Goal: Communication & Community: Answer question/provide support

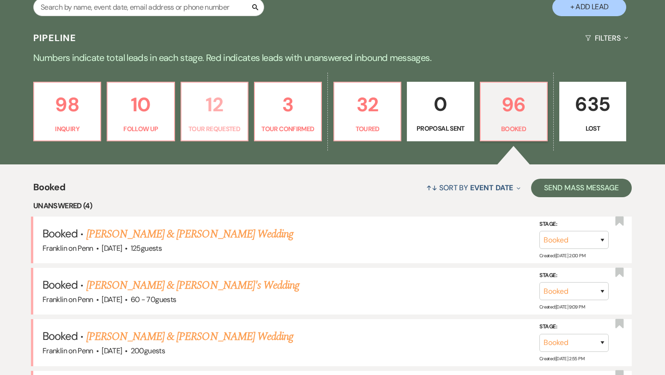
click at [217, 109] on p "12" at bounding box center [214, 104] width 55 height 31
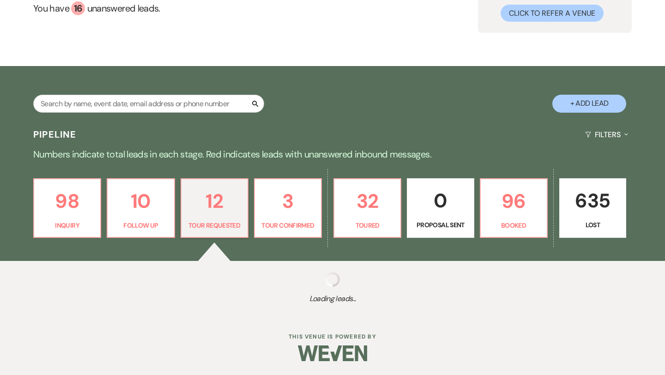
select select "2"
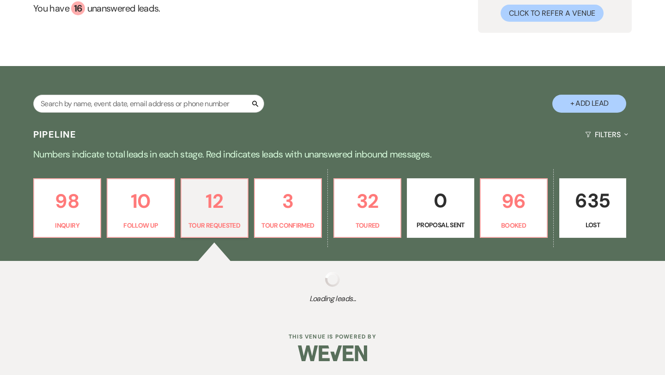
select select "2"
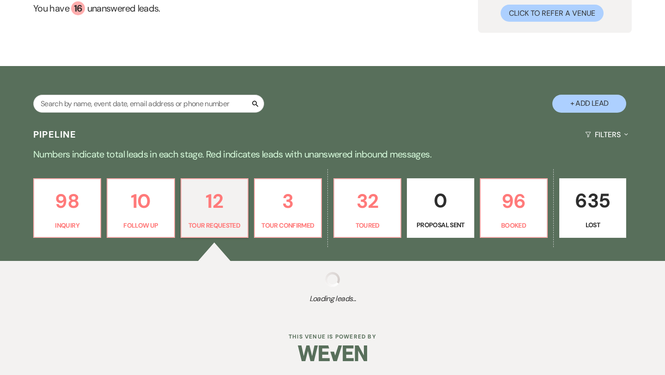
select select "2"
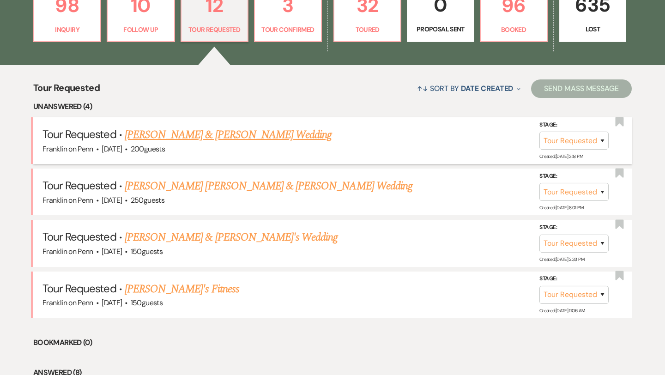
scroll to position [266, 0]
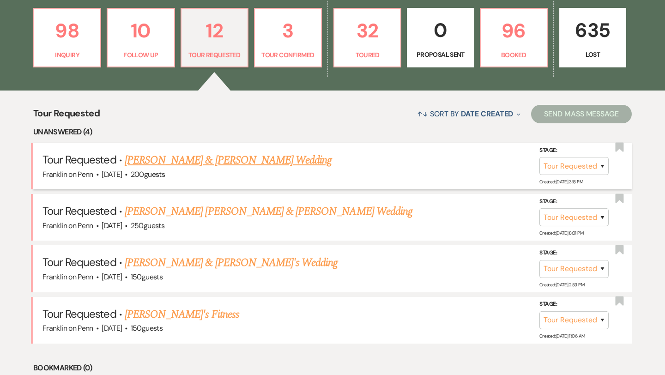
click at [246, 161] on link "[PERSON_NAME] & [PERSON_NAME] Wedding" at bounding box center [228, 160] width 207 height 17
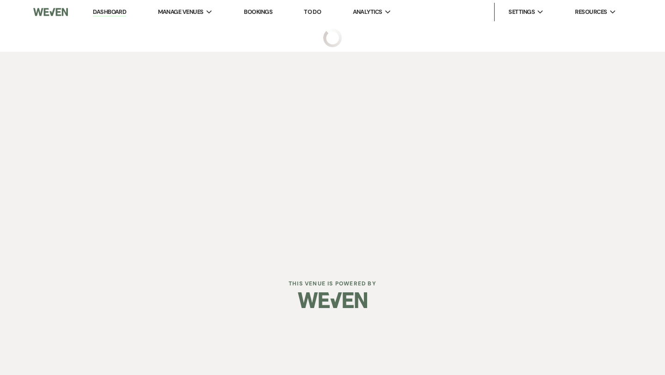
select select "2"
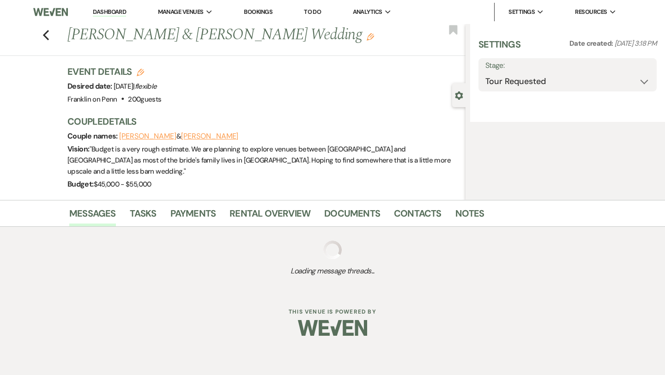
select select "1"
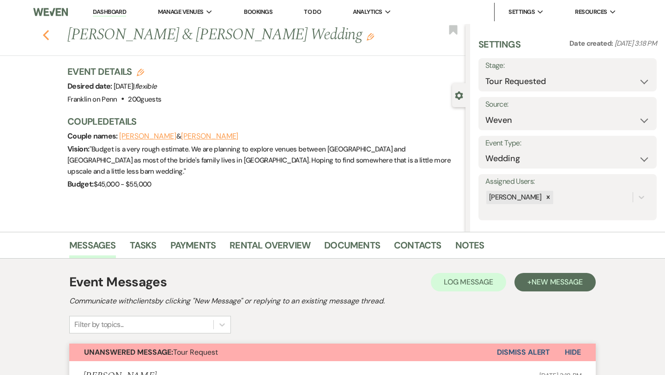
click at [48, 37] on icon "Previous" at bounding box center [45, 35] width 7 height 11
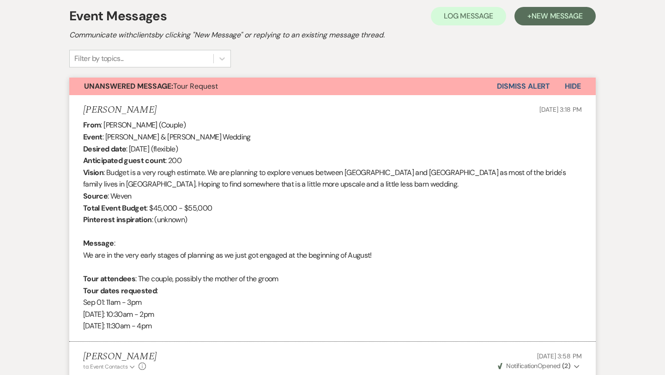
select select "2"
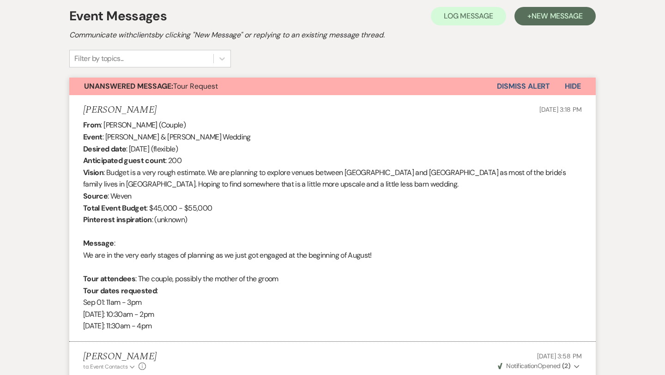
select select "2"
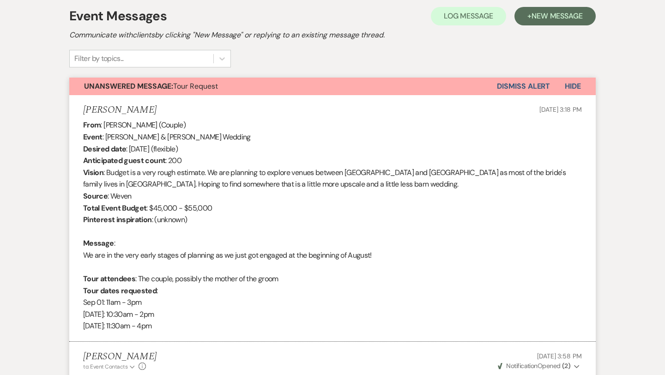
select select "2"
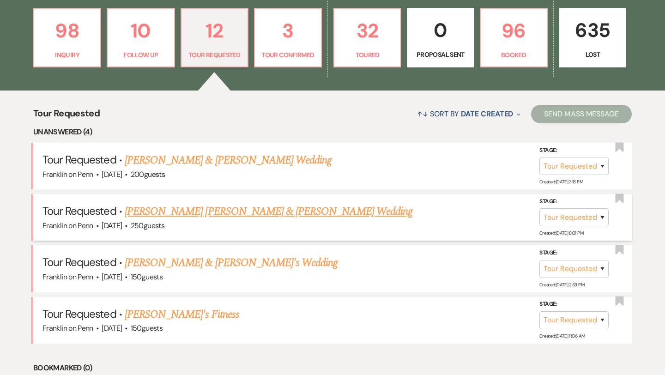
click at [203, 210] on link "[PERSON_NAME] [PERSON_NAME] & [PERSON_NAME] Wedding" at bounding box center [269, 211] width 288 height 17
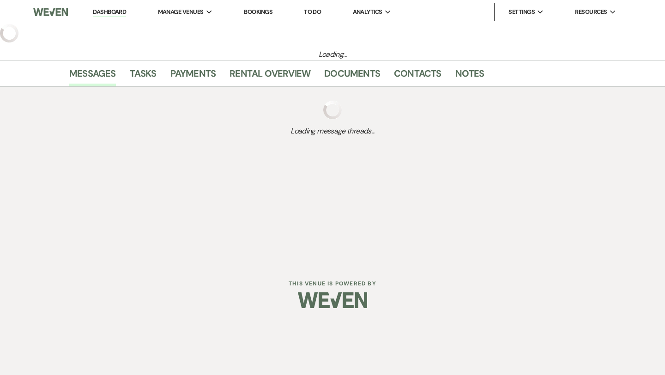
select select "2"
select select "5"
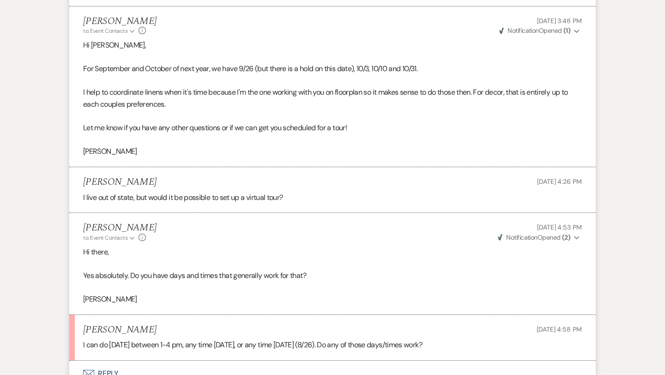
scroll to position [1267, 0]
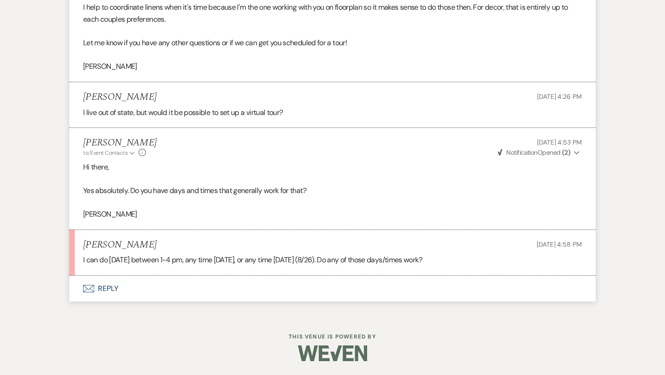
click at [111, 288] on button "Envelope Reply" at bounding box center [332, 289] width 526 height 26
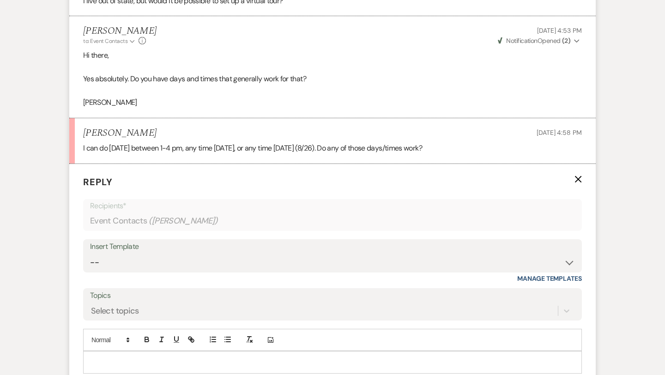
scroll to position [1443, 0]
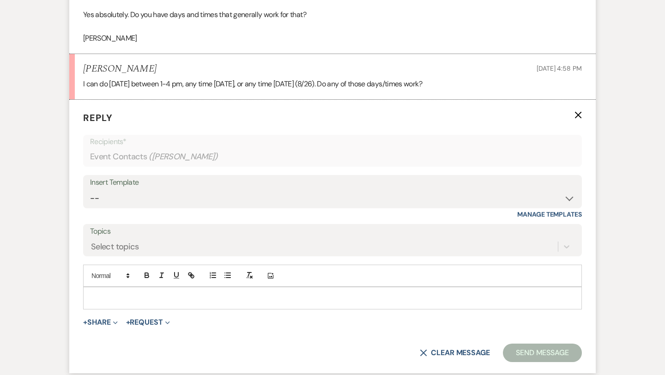
click at [110, 299] on p at bounding box center [332, 298] width 484 height 10
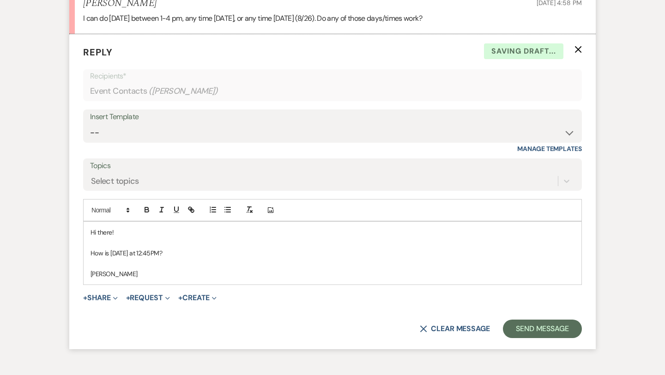
scroll to position [1509, 0]
click at [515, 330] on button "Send Message" at bounding box center [542, 328] width 79 height 18
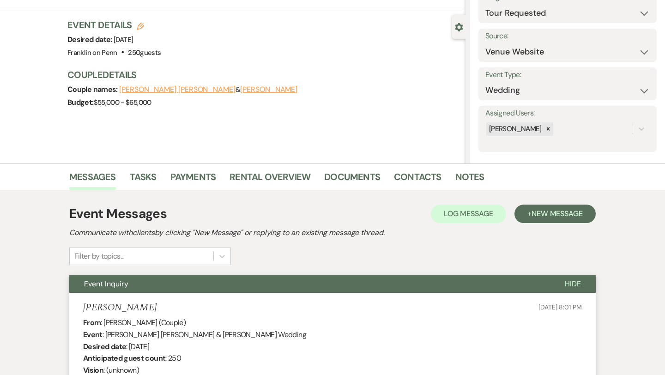
scroll to position [0, 0]
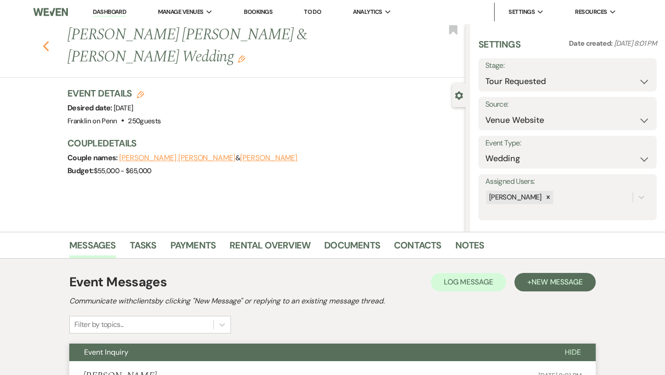
click at [46, 41] on use "button" at bounding box center [46, 46] width 6 height 10
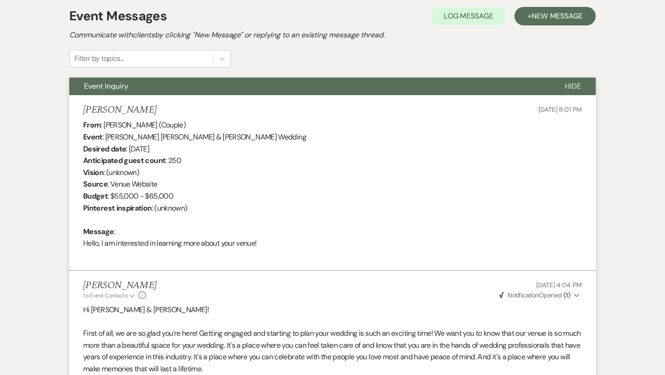
select select "2"
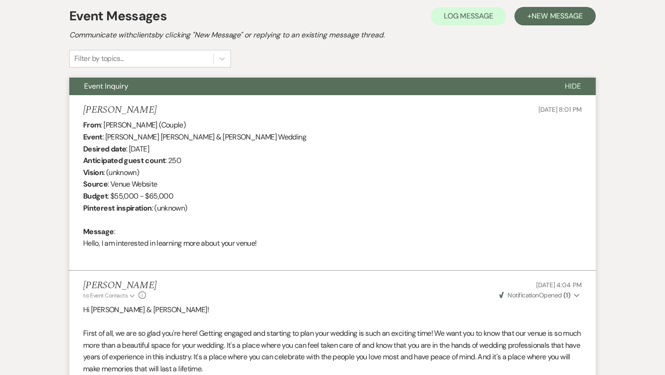
select select "2"
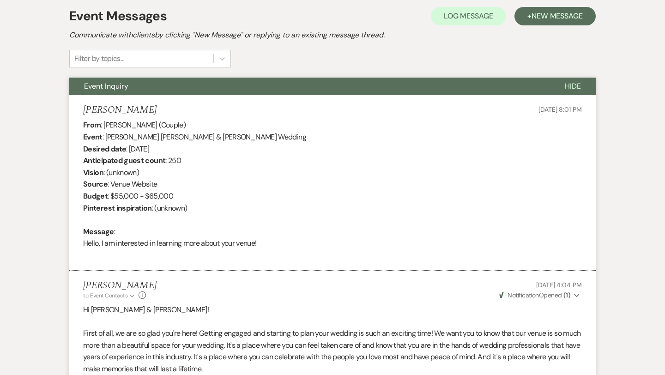
select select "2"
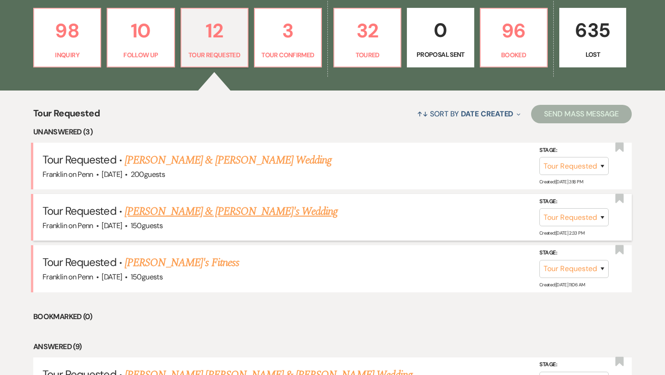
click at [205, 211] on link "[PERSON_NAME] & [PERSON_NAME]'s Wedding" at bounding box center [231, 211] width 213 height 17
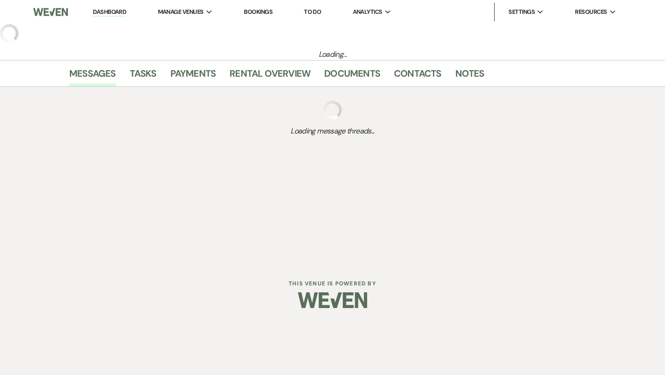
select select "2"
select select "5"
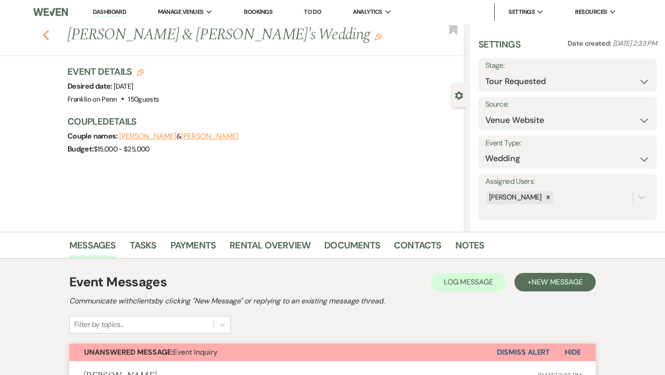
click at [49, 33] on icon "Previous" at bounding box center [45, 35] width 7 height 11
select select "2"
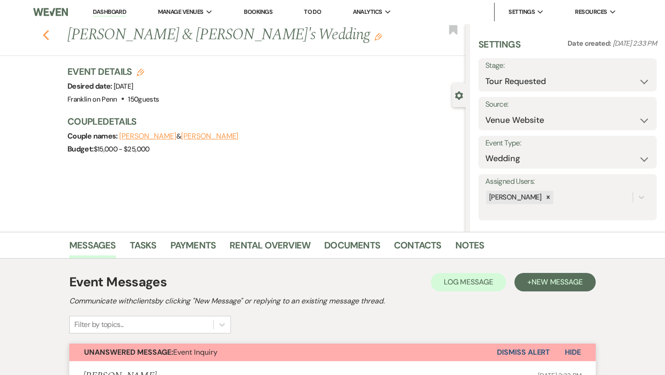
select select "2"
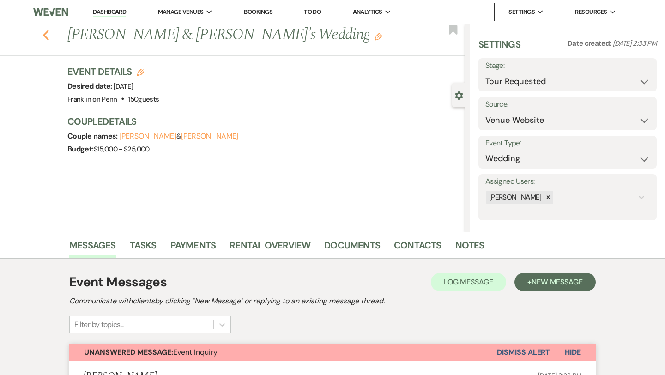
select select "2"
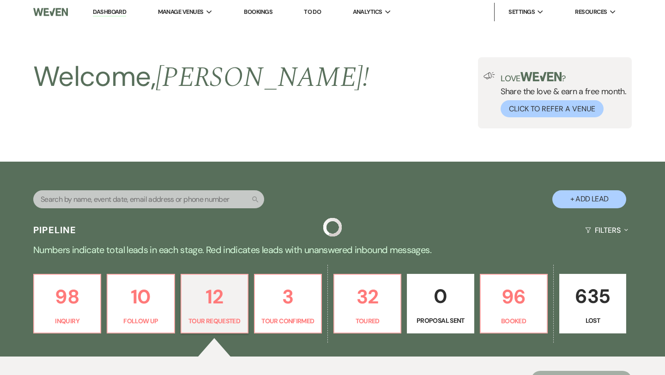
scroll to position [266, 0]
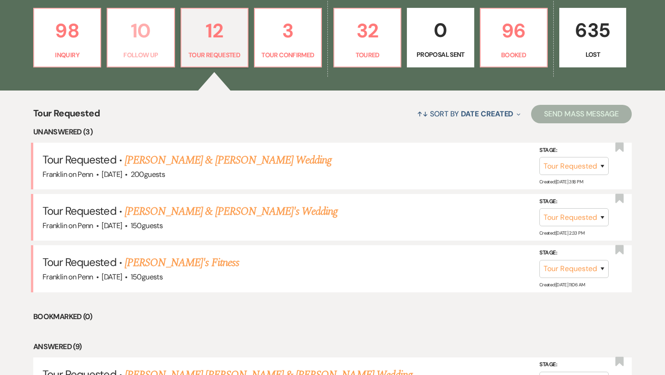
click at [144, 33] on p "10" at bounding box center [140, 30] width 55 height 31
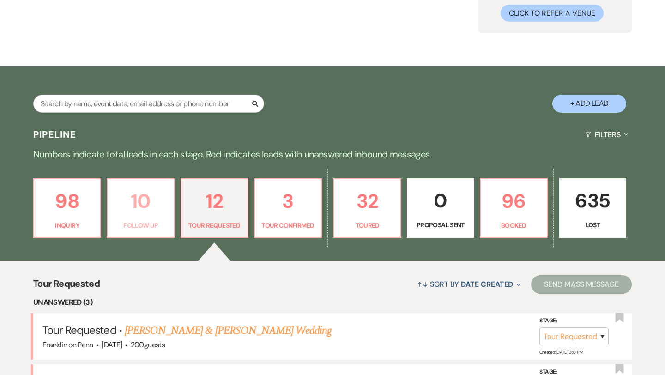
select select "9"
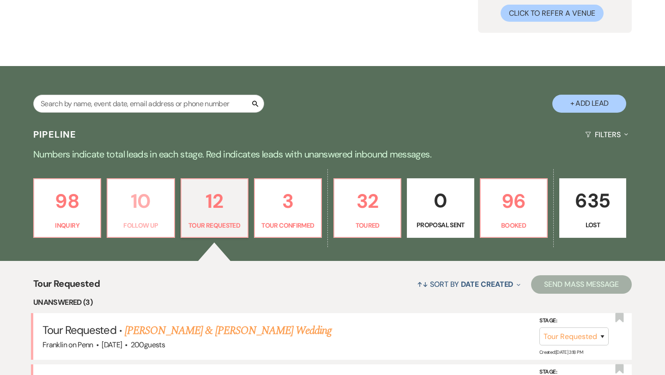
select select "9"
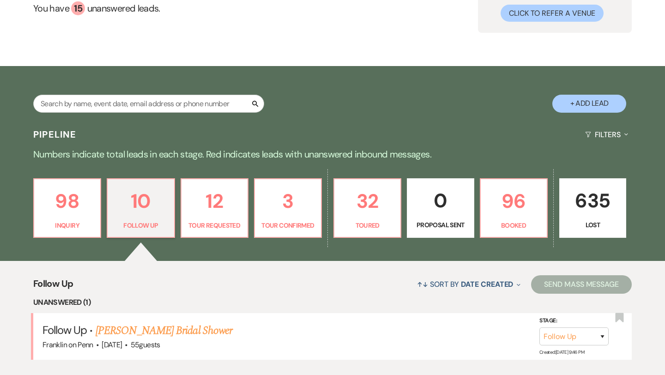
scroll to position [266, 0]
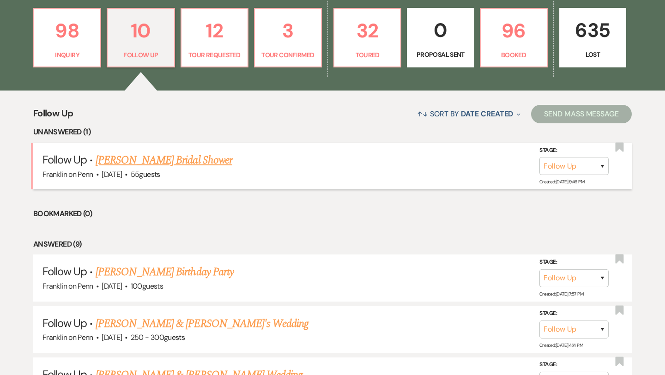
click at [172, 160] on link "[PERSON_NAME] Bridal Shower" at bounding box center [164, 160] width 137 height 17
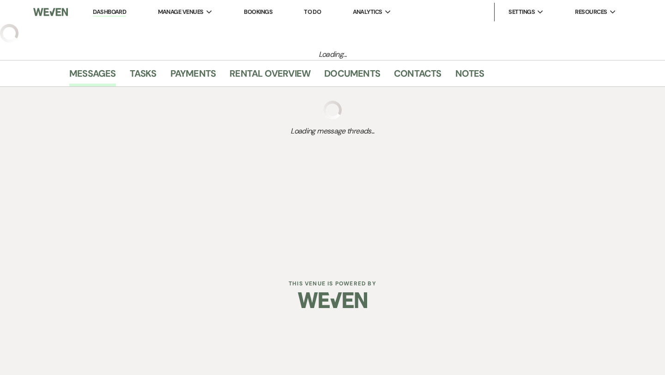
select select "9"
select select "5"
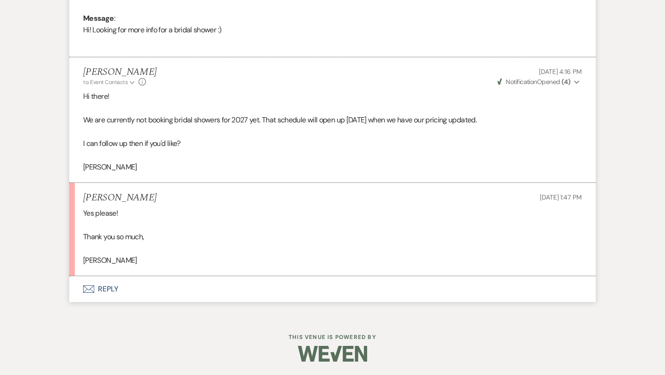
scroll to position [479, 0]
click at [111, 287] on button "Envelope Reply" at bounding box center [332, 289] width 526 height 26
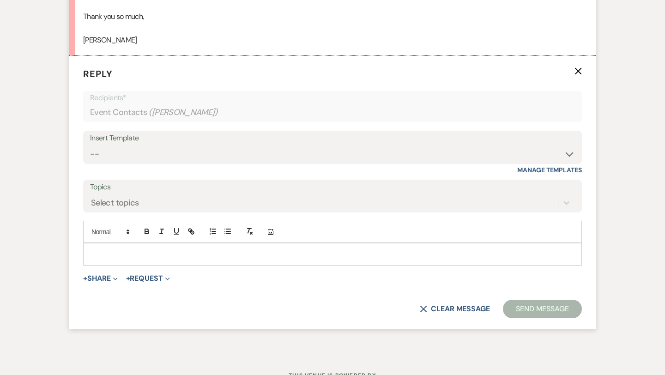
scroll to position [704, 0]
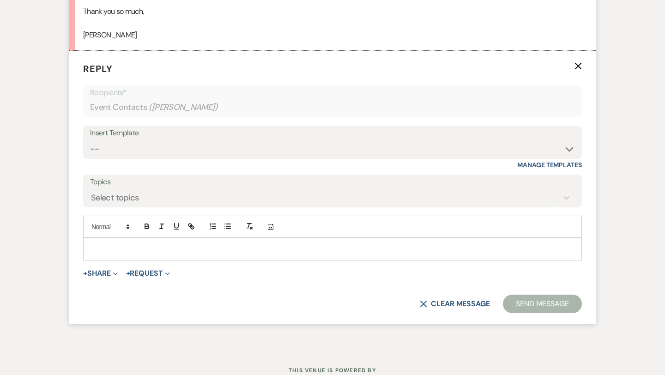
click at [121, 248] on p at bounding box center [332, 249] width 484 height 10
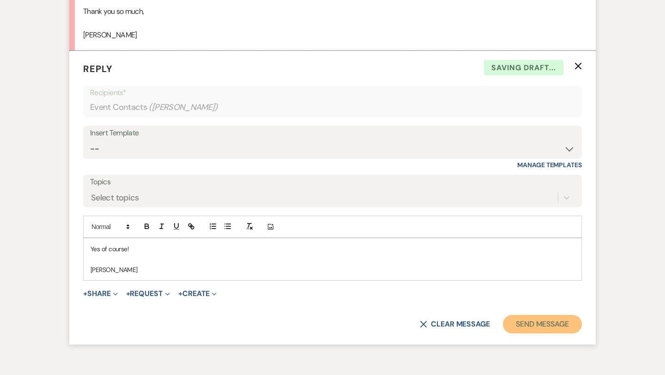
click at [524, 318] on button "Send Message" at bounding box center [542, 324] width 79 height 18
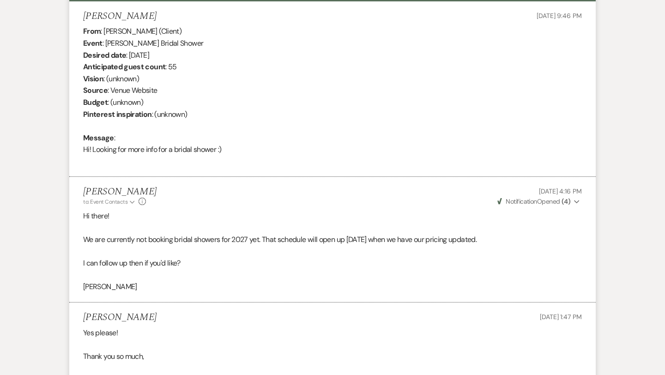
scroll to position [0, 0]
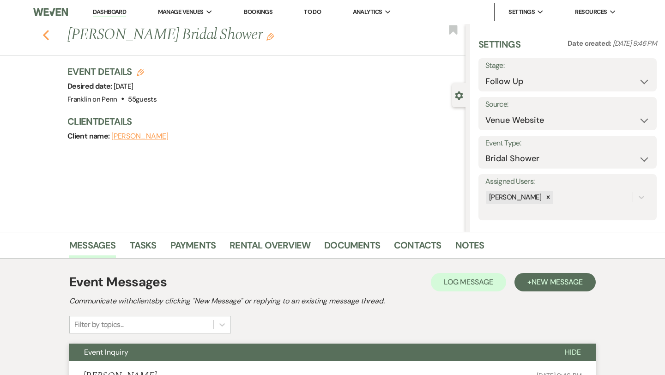
click at [45, 32] on icon "Previous" at bounding box center [45, 35] width 7 height 11
select select "9"
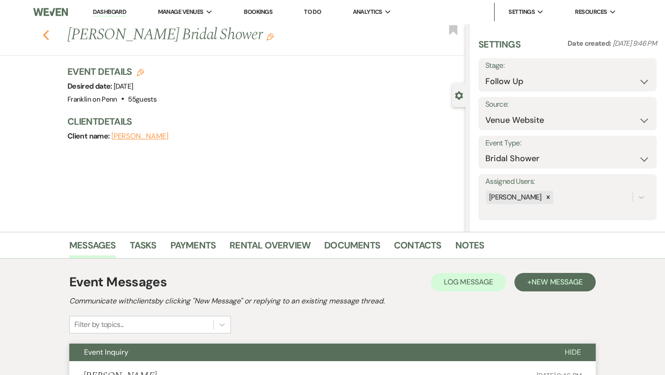
select select "9"
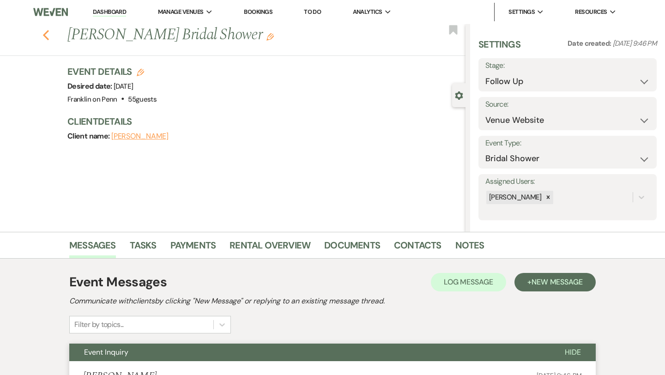
select select "9"
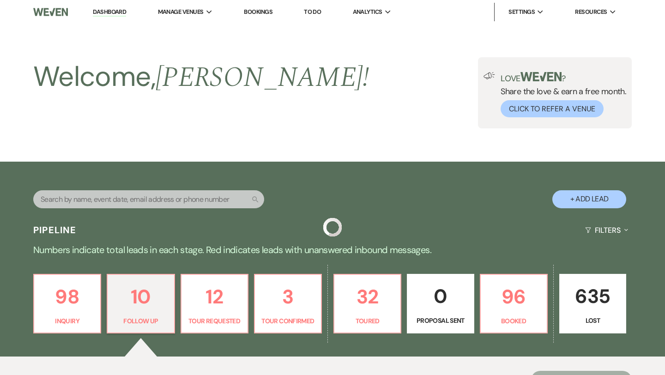
scroll to position [266, 0]
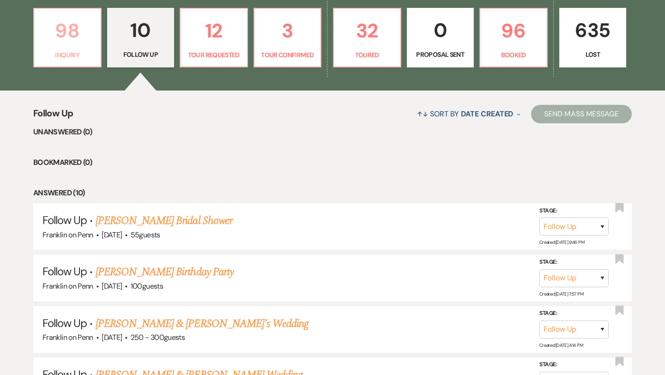
click at [75, 35] on p "98" at bounding box center [67, 30] width 55 height 31
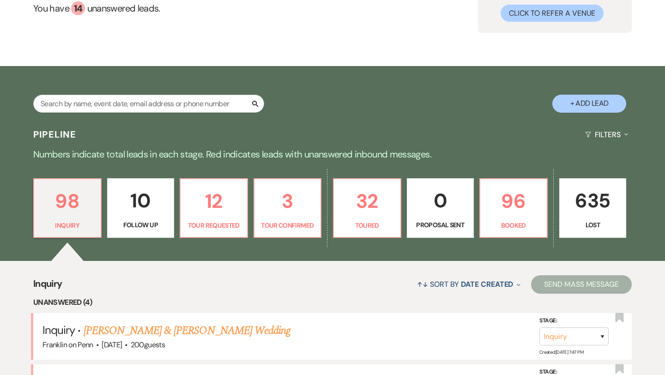
scroll to position [266, 0]
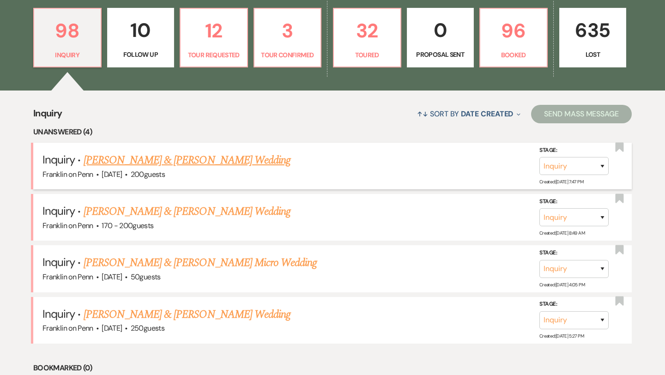
click at [190, 160] on link "[PERSON_NAME] & [PERSON_NAME] Wedding" at bounding box center [187, 160] width 207 height 17
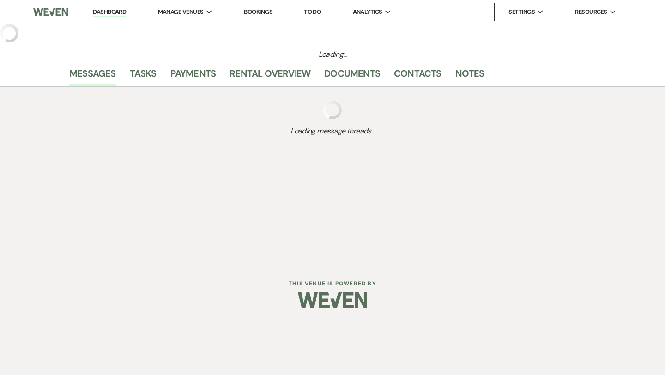
select select "5"
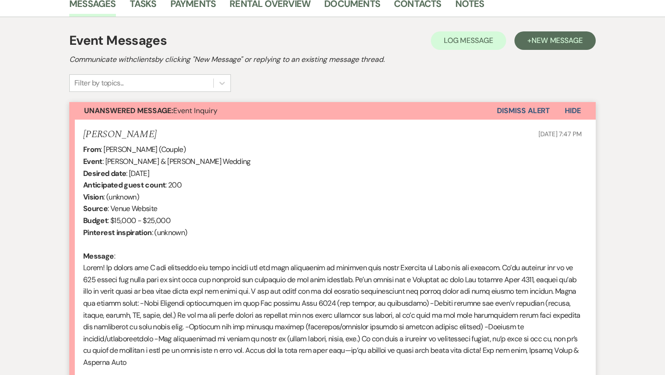
scroll to position [355, 0]
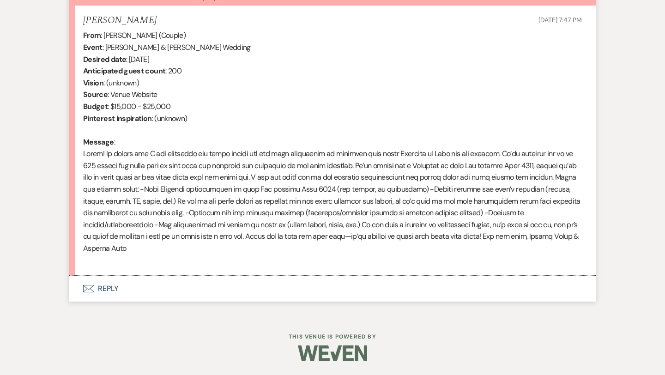
click at [110, 288] on button "Envelope Reply" at bounding box center [332, 289] width 526 height 26
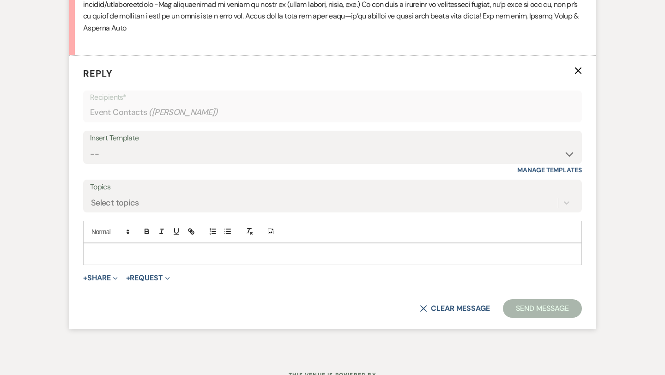
scroll to position [580, 0]
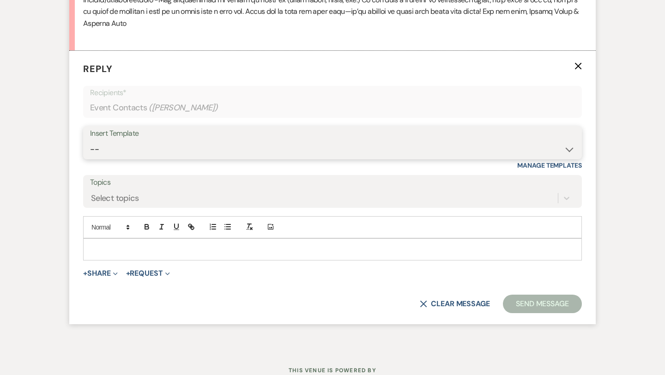
click at [154, 142] on select "-- Weven Planning Portal Introduction (Booked Events) Initial Inquiry Response …" at bounding box center [332, 149] width 485 height 18
select select "5894"
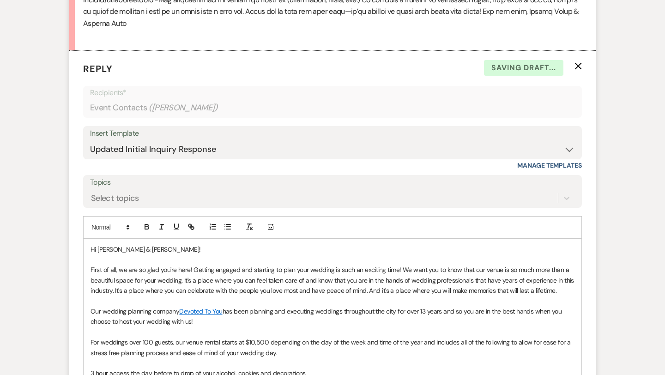
click at [569, 293] on p "First of all, we are so glad you're here! Getting engaged and starting to plan …" at bounding box center [332, 279] width 484 height 31
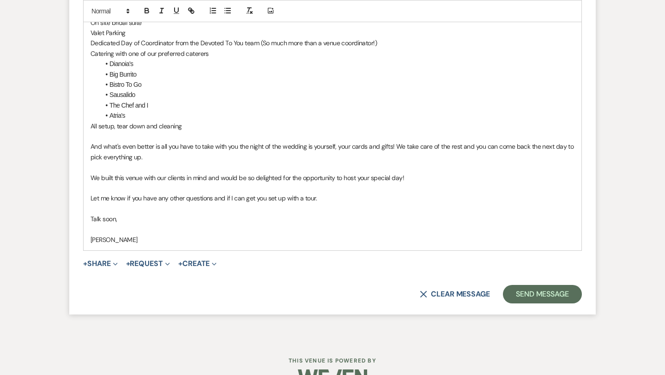
scroll to position [995, 0]
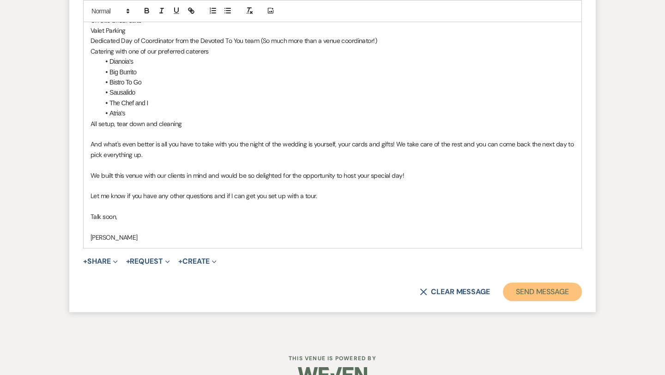
click at [550, 292] on button "Send Message" at bounding box center [542, 291] width 79 height 18
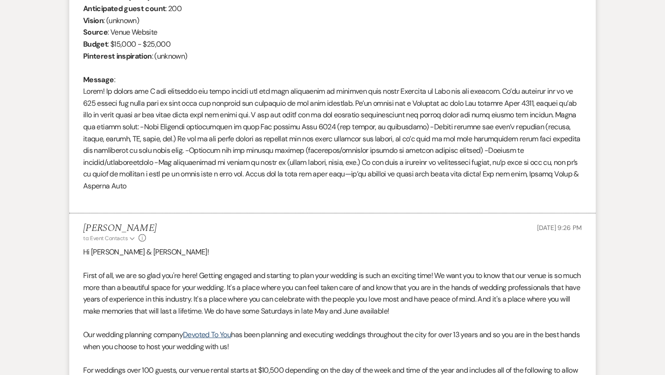
scroll to position [0, 0]
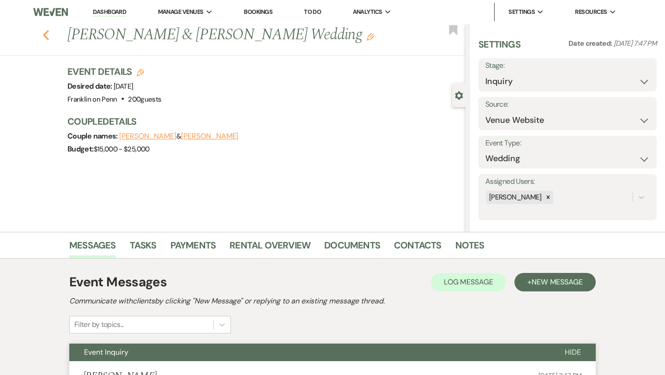
click at [48, 37] on icon "Previous" at bounding box center [45, 35] width 7 height 11
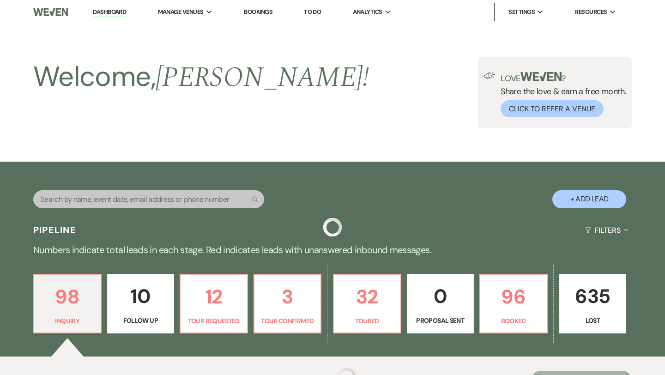
scroll to position [266, 0]
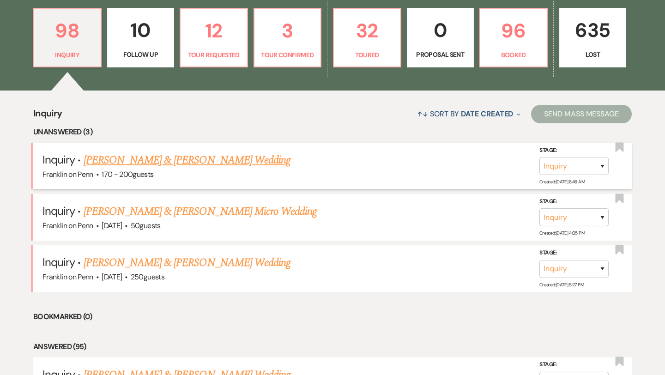
click at [184, 158] on link "[PERSON_NAME] & [PERSON_NAME] Wedding" at bounding box center [187, 160] width 207 height 17
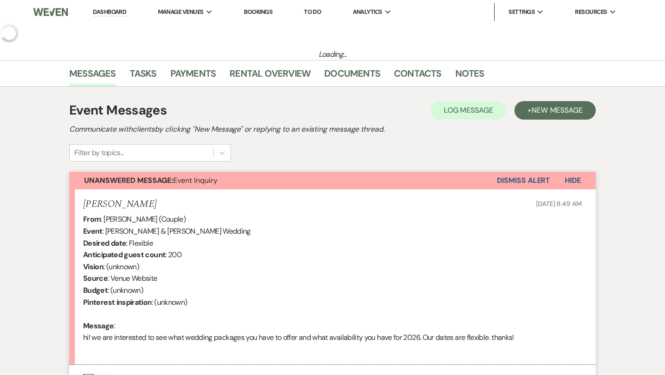
select select "5"
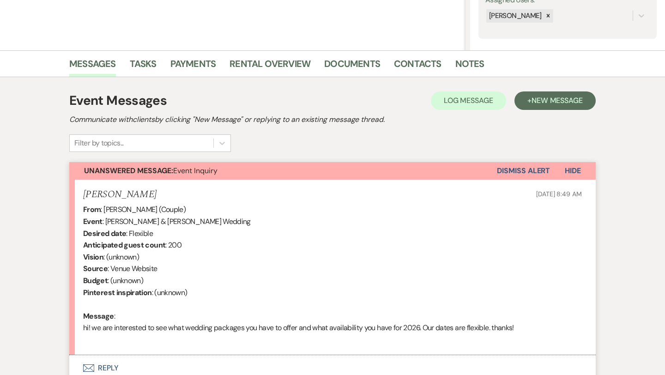
scroll to position [261, 0]
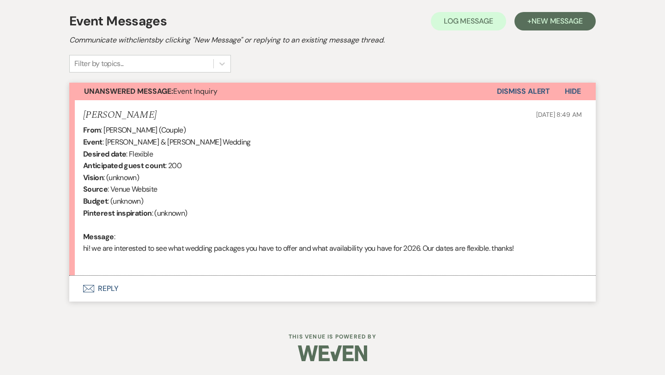
click at [114, 284] on button "Envelope Reply" at bounding box center [332, 289] width 526 height 26
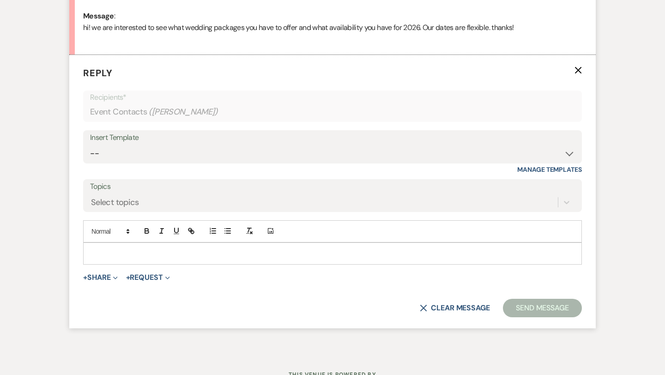
scroll to position [486, 0]
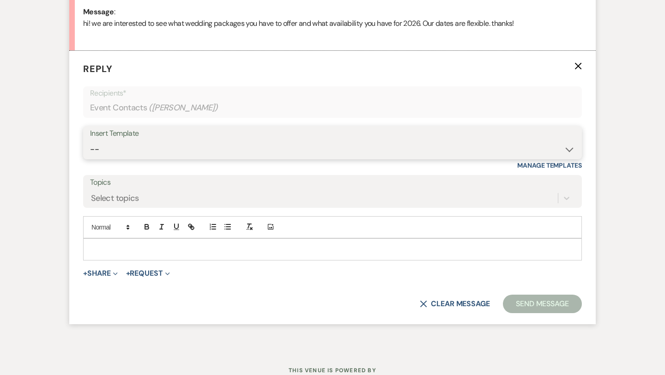
click at [150, 153] on select "-- Weven Planning Portal Introduction (Booked Events) Initial Inquiry Response …" at bounding box center [332, 149] width 485 height 18
select select "5894"
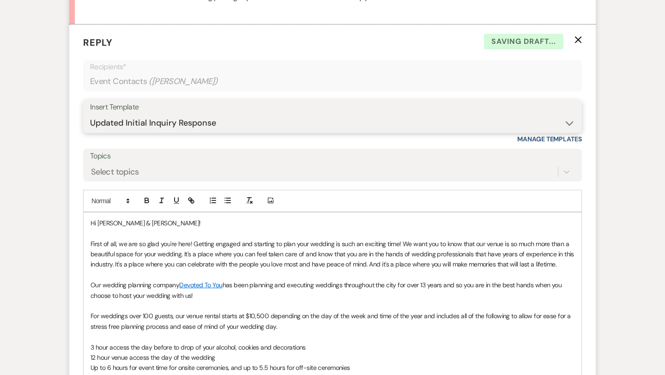
scroll to position [513, 0]
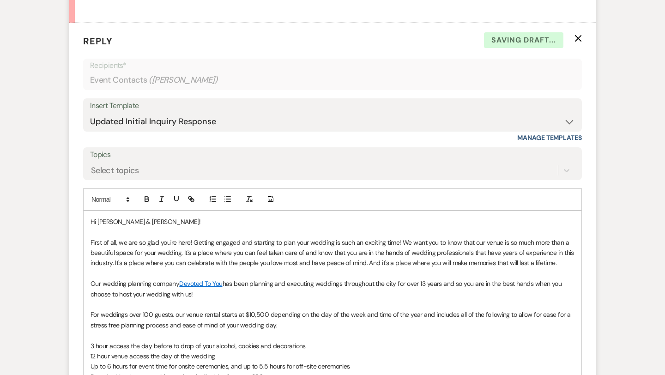
click at [566, 266] on p "First of all, we are so glad you're here! Getting engaged and starting to plan …" at bounding box center [332, 252] width 484 height 31
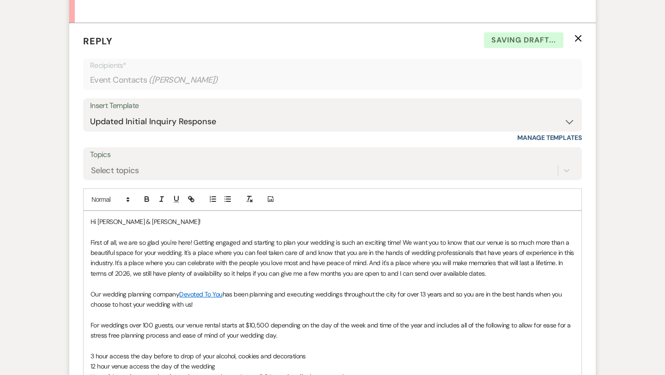
scroll to position [922, 0]
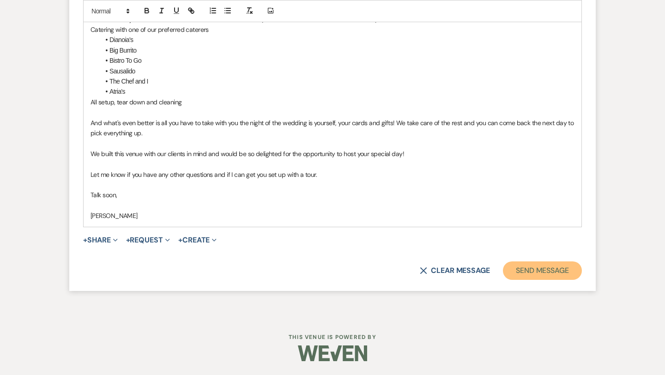
click at [558, 269] on button "Send Message" at bounding box center [542, 270] width 79 height 18
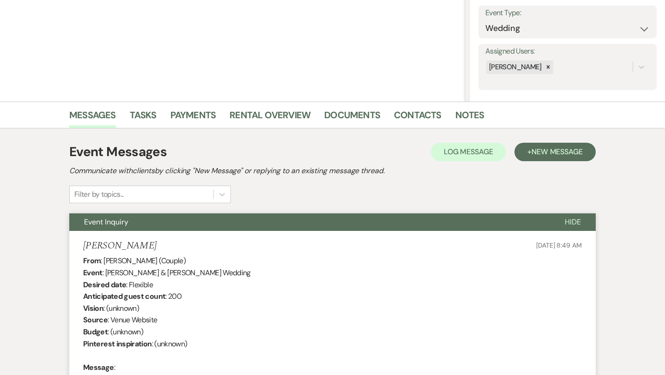
scroll to position [0, 0]
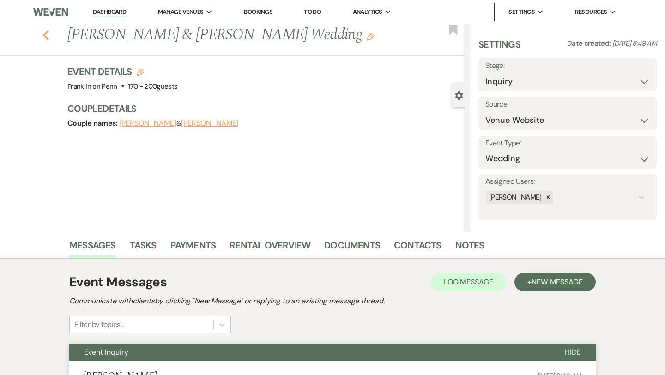
click at [45, 35] on icon "Previous" at bounding box center [45, 35] width 7 height 11
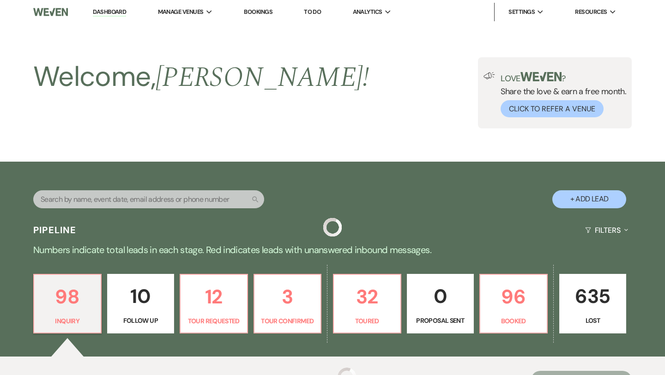
scroll to position [266, 0]
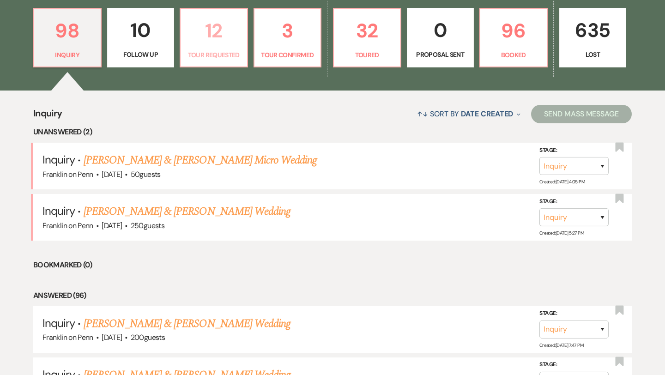
click at [213, 31] on p "12" at bounding box center [213, 30] width 55 height 31
select select "2"
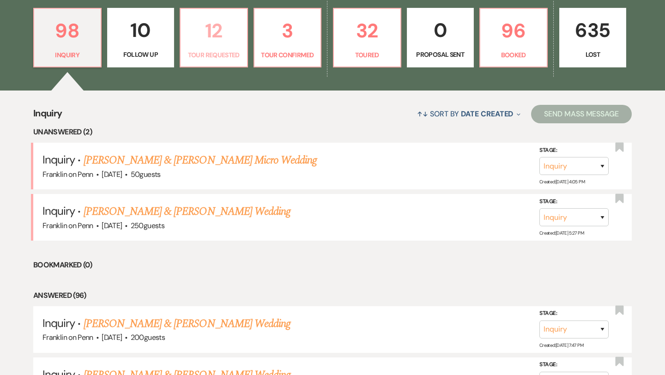
select select "2"
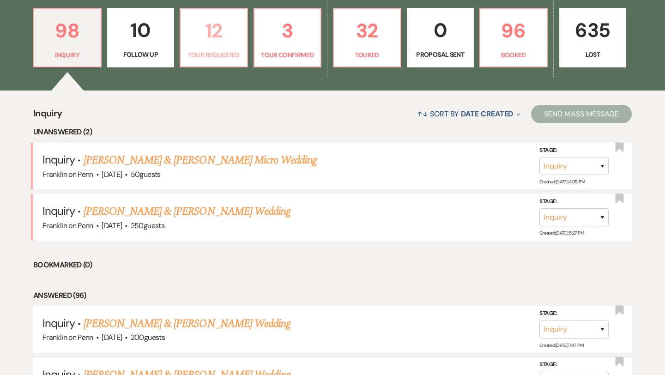
select select "2"
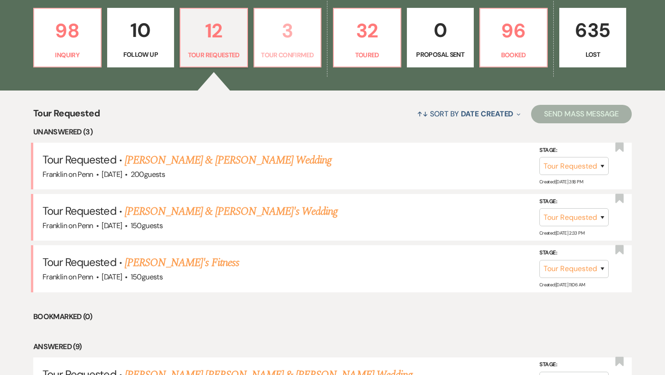
click at [285, 28] on p "3" at bounding box center [287, 30] width 55 height 31
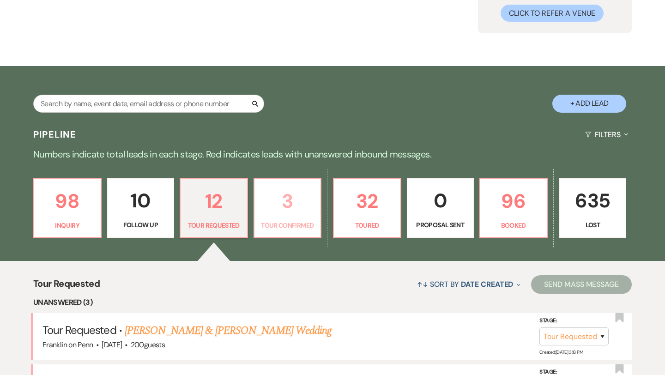
select select "4"
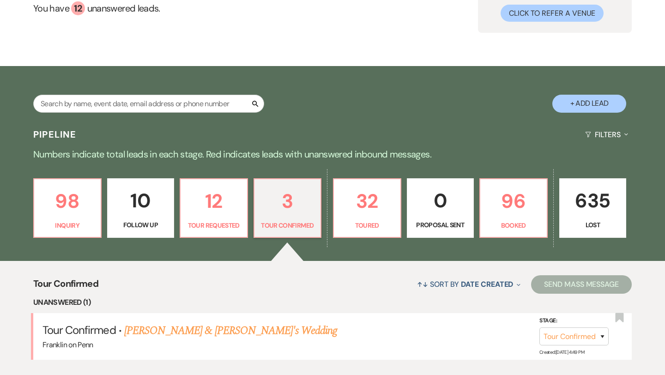
scroll to position [266, 0]
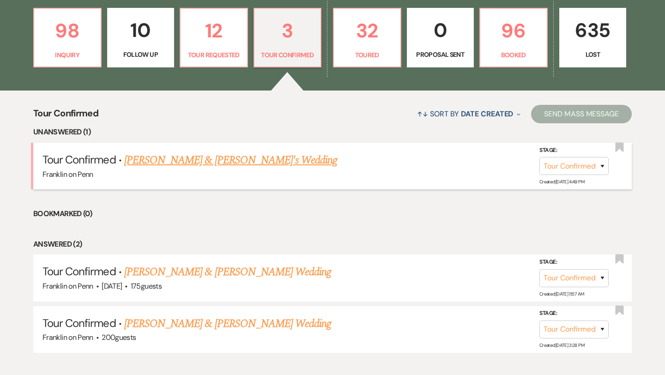
click at [209, 161] on link "[PERSON_NAME] & [PERSON_NAME]'s Wedding" at bounding box center [230, 160] width 213 height 17
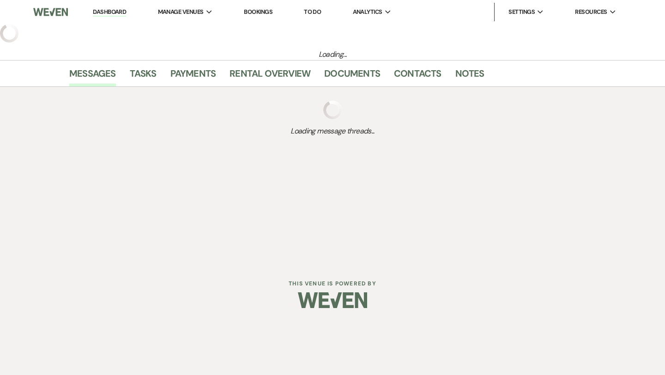
select select "4"
select select "5"
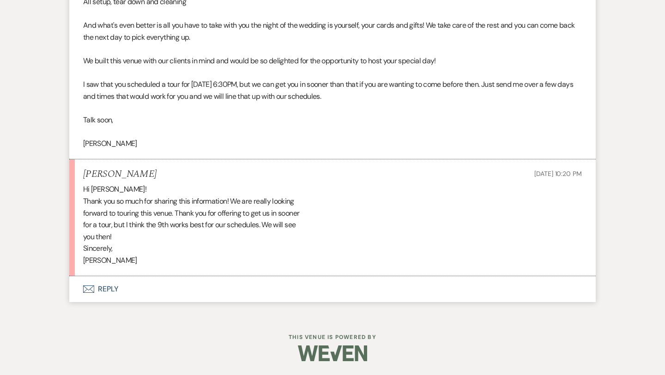
scroll to position [729, 0]
click at [111, 285] on button "Envelope Reply" at bounding box center [332, 289] width 526 height 26
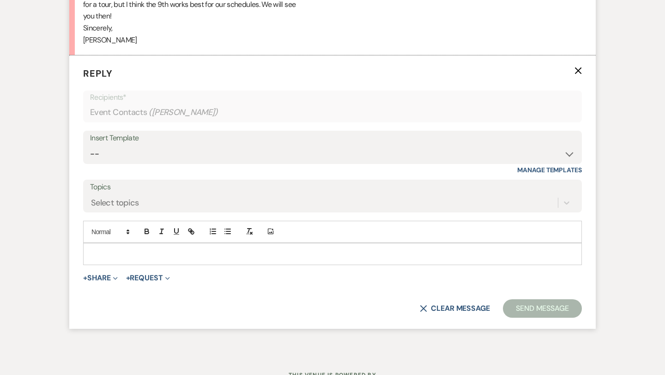
scroll to position [954, 0]
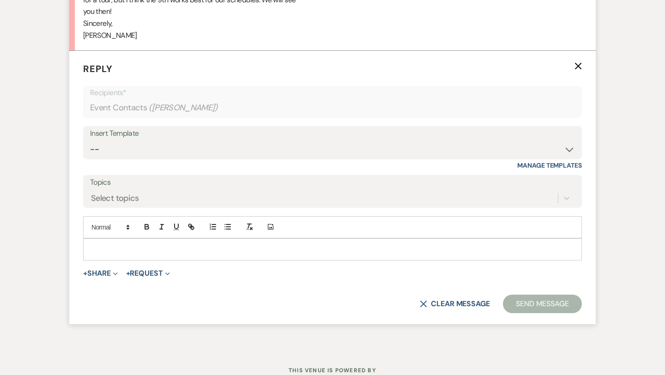
click at [144, 249] on p at bounding box center [332, 249] width 484 height 10
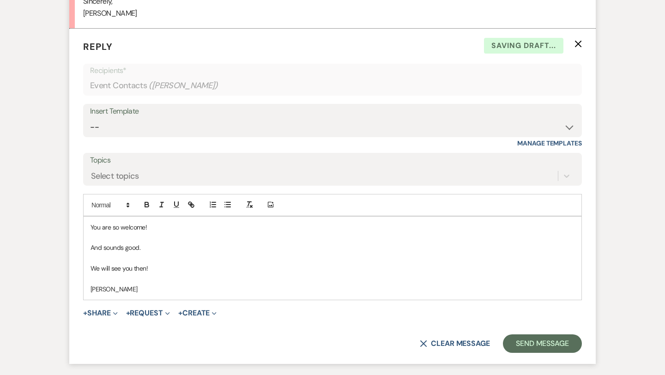
scroll to position [979, 0]
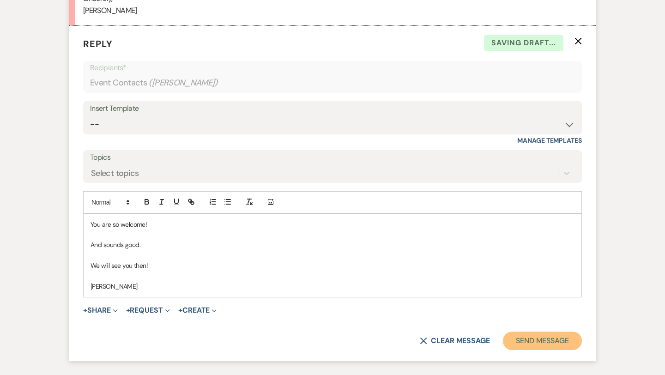
click at [528, 335] on button "Send Message" at bounding box center [542, 340] width 79 height 18
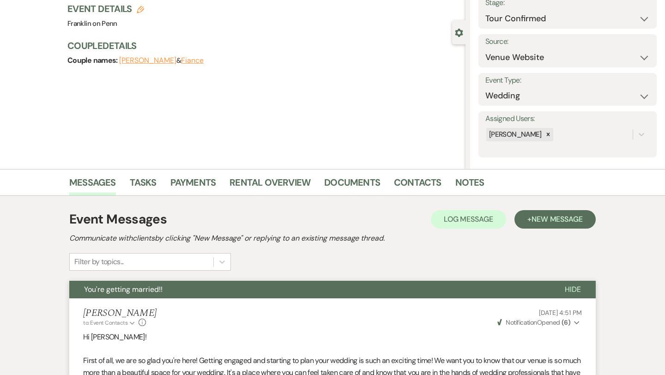
scroll to position [0, 0]
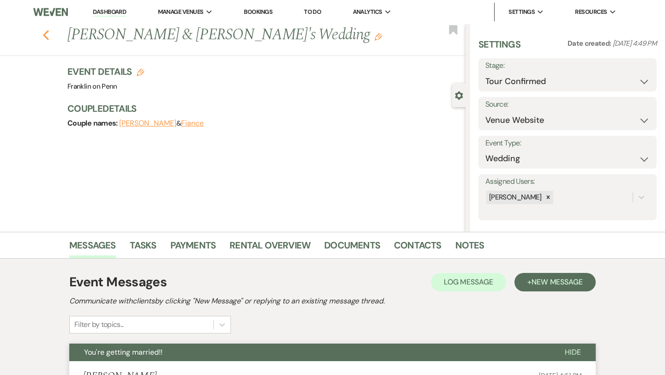
click at [48, 35] on icon "Previous" at bounding box center [45, 35] width 7 height 11
select select "4"
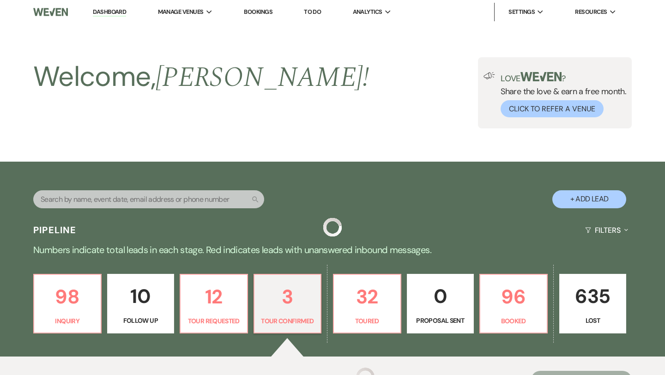
scroll to position [266, 0]
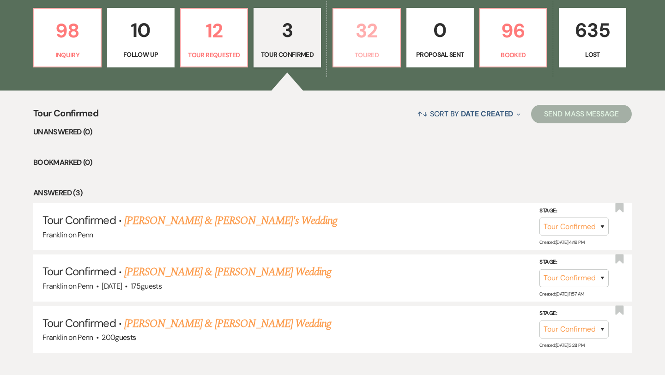
click at [373, 30] on p "32" at bounding box center [366, 30] width 55 height 31
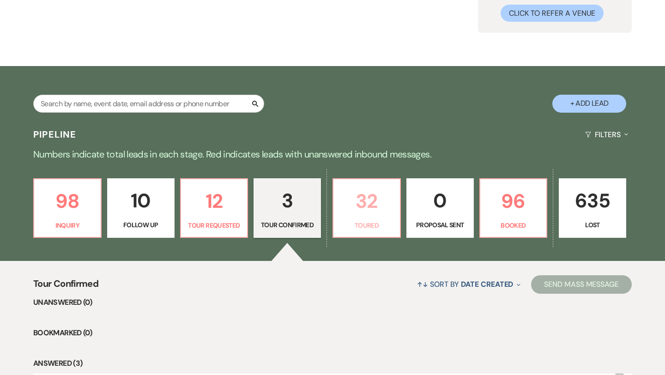
select select "5"
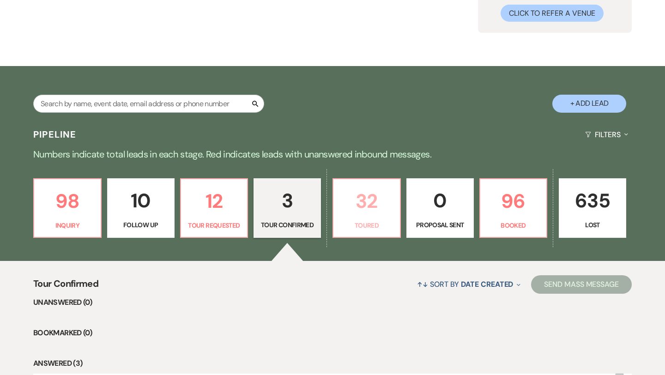
select select "5"
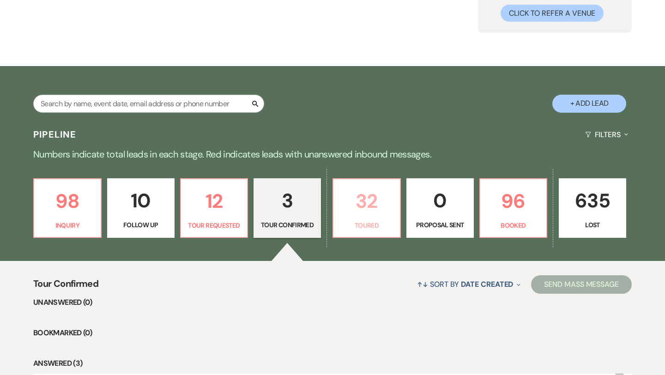
select select "5"
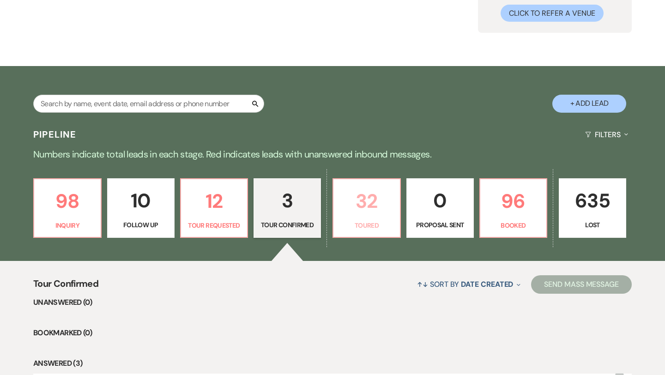
select select "5"
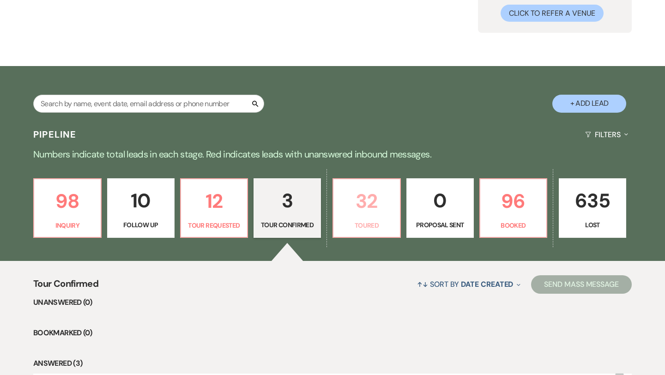
select select "5"
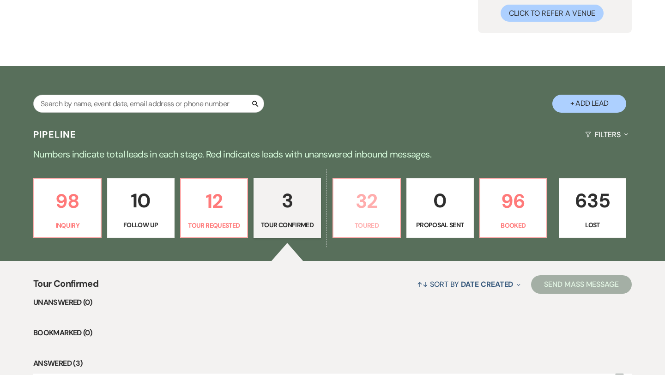
select select "5"
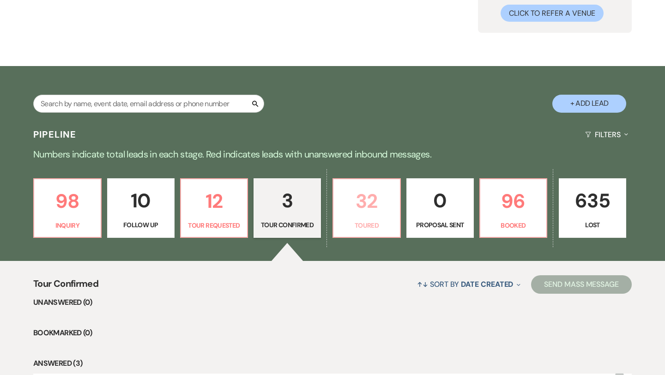
select select "5"
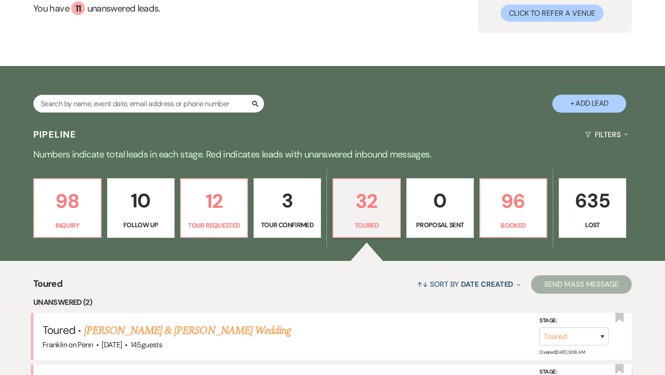
scroll to position [266, 0]
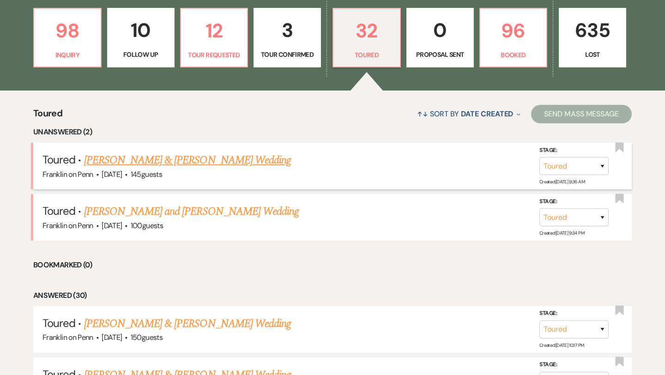
click at [234, 161] on link "[PERSON_NAME] & [PERSON_NAME] Wedding" at bounding box center [187, 160] width 207 height 17
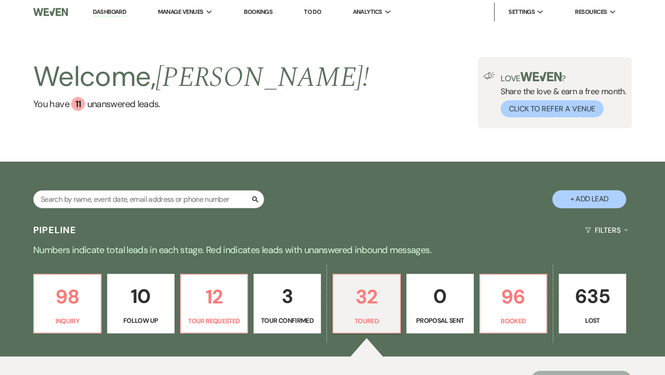
select select "5"
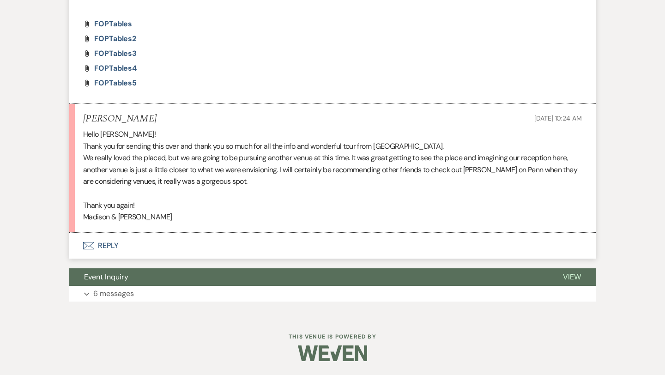
scroll to position [758, 0]
click at [108, 246] on button "Envelope Reply" at bounding box center [332, 246] width 526 height 26
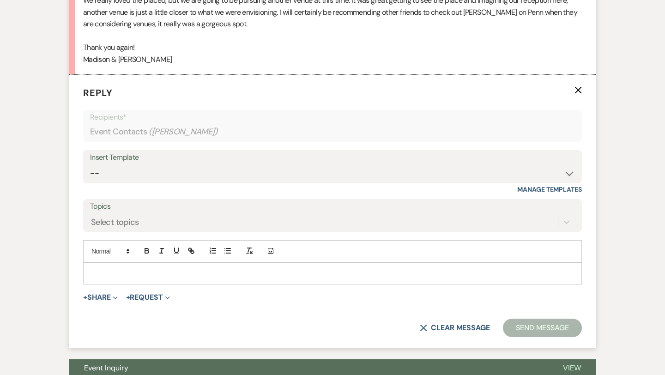
scroll to position [940, 0]
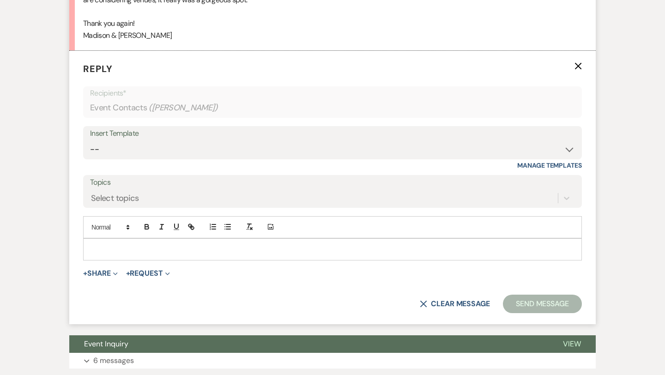
click at [112, 233] on div "Add Photo" at bounding box center [332, 227] width 498 height 22
click at [108, 242] on div at bounding box center [333, 249] width 498 height 21
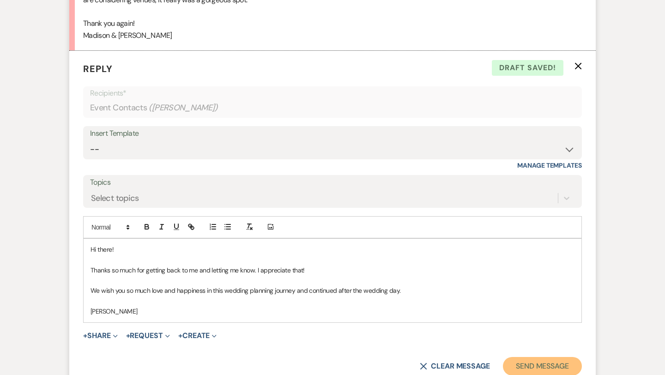
click at [528, 366] on button "Send Message" at bounding box center [542, 366] width 79 height 18
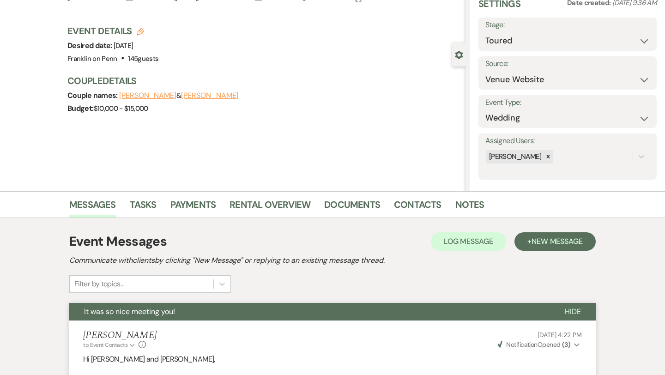
scroll to position [0, 0]
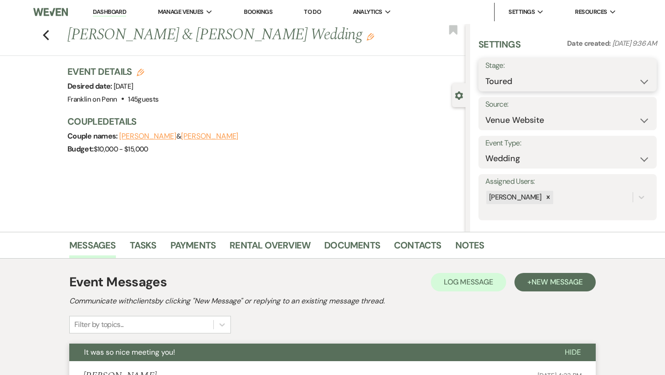
click at [516, 84] on select "Inquiry Follow Up Tour Requested Tour Confirmed Toured Proposal Sent Booked Lost" at bounding box center [567, 81] width 164 height 18
select select "8"
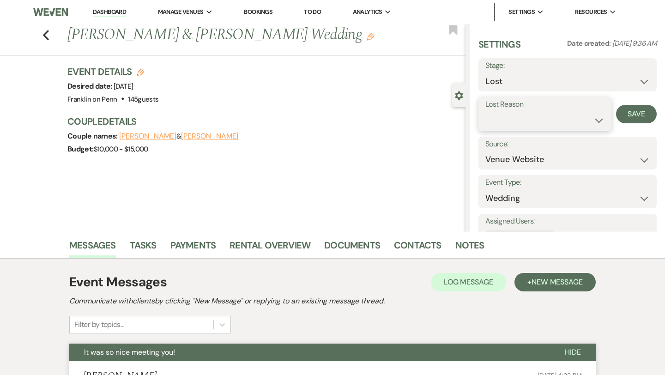
click at [506, 118] on select "Booked Elsewhere Budget Date Unavailable No Response Not a Good Match Capacity …" at bounding box center [544, 120] width 119 height 18
select select "10"
click at [633, 118] on button "Save" at bounding box center [636, 114] width 41 height 18
click at [43, 35] on use "button" at bounding box center [46, 35] width 6 height 10
select select "5"
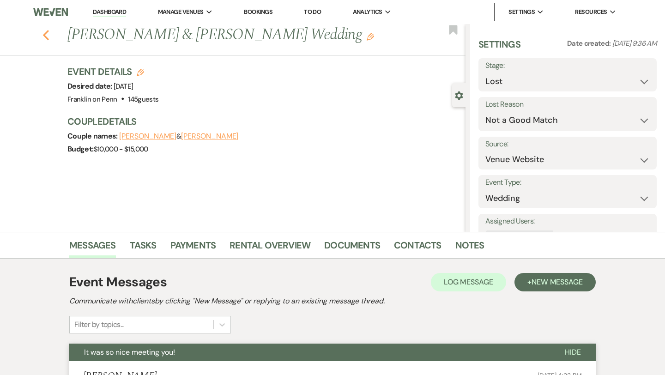
select select "5"
select select "8"
select select "10"
select select "5"
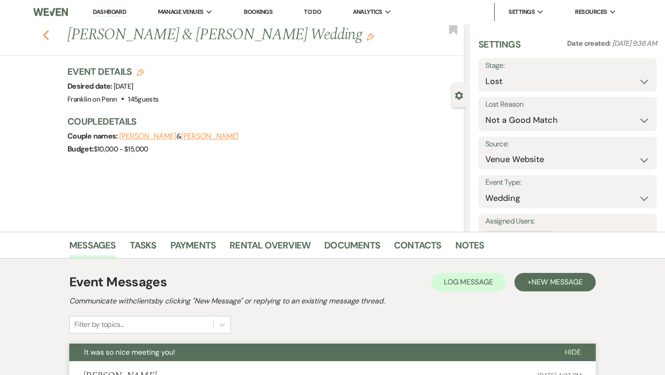
select select "5"
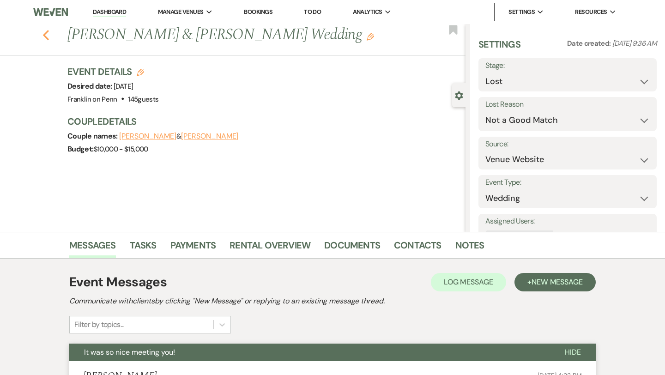
select select "5"
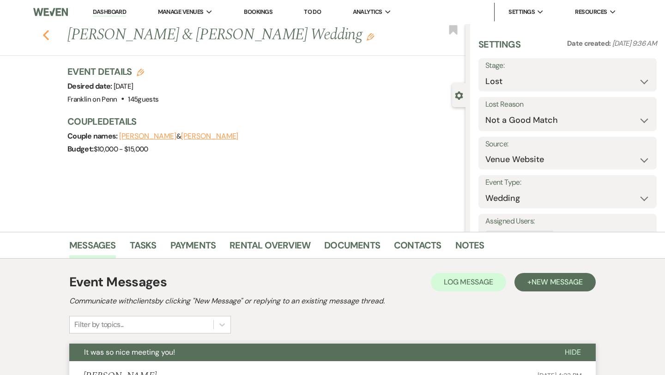
select select "5"
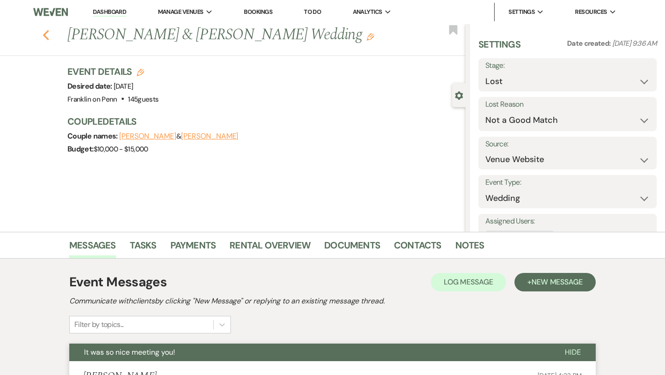
select select "5"
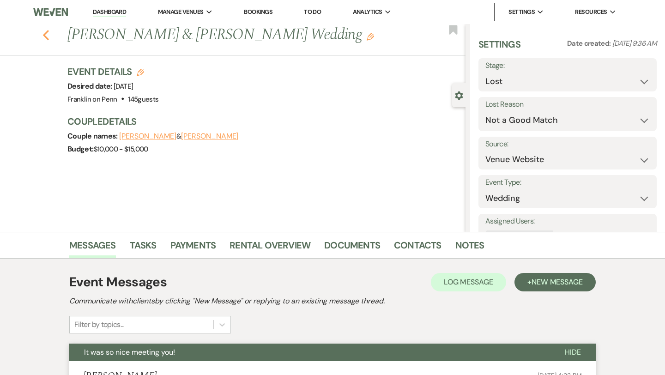
select select "5"
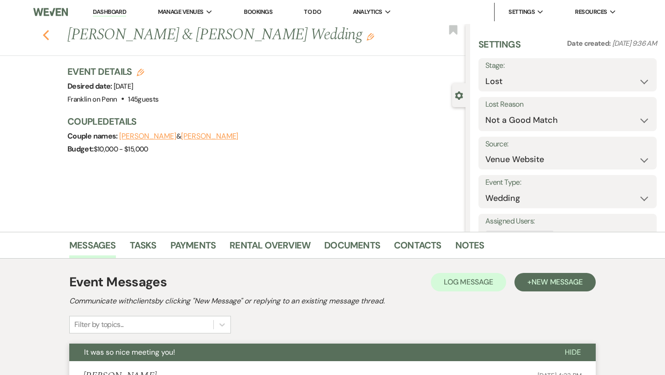
select select "5"
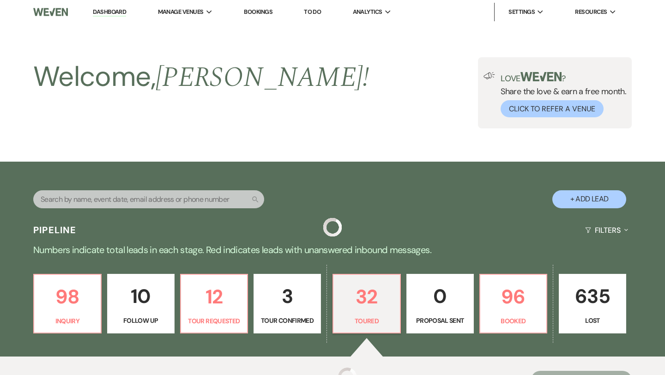
scroll to position [266, 0]
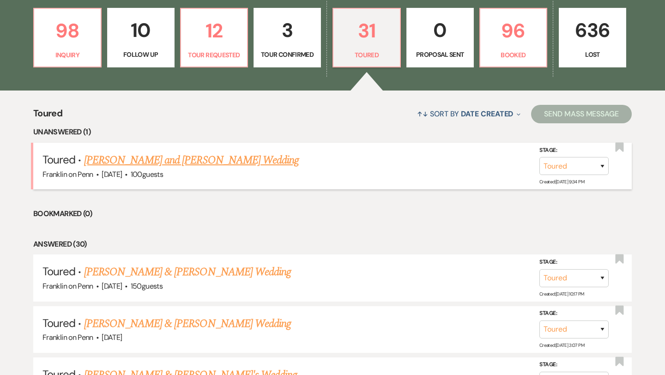
click at [172, 161] on link "[PERSON_NAME] and [PERSON_NAME] Wedding" at bounding box center [191, 160] width 215 height 17
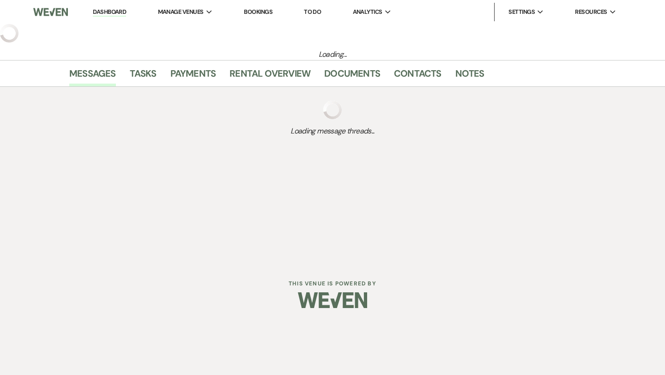
select select "5"
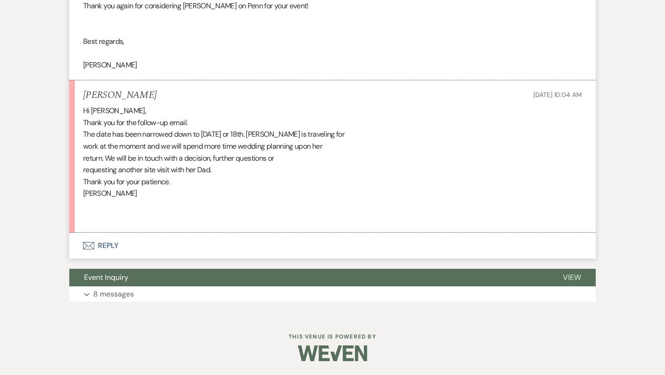
scroll to position [1064, 0]
click at [116, 242] on button "Envelope Reply" at bounding box center [332, 246] width 526 height 26
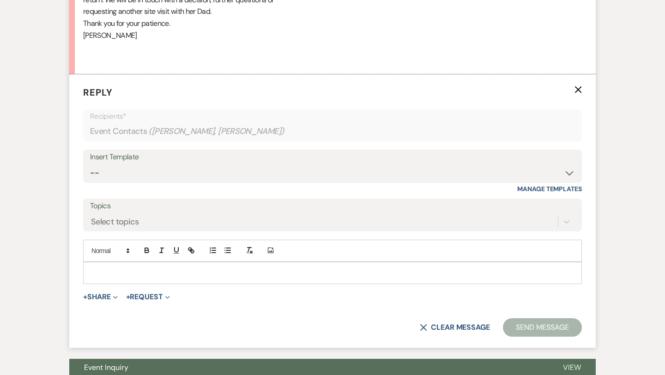
scroll to position [1246, 0]
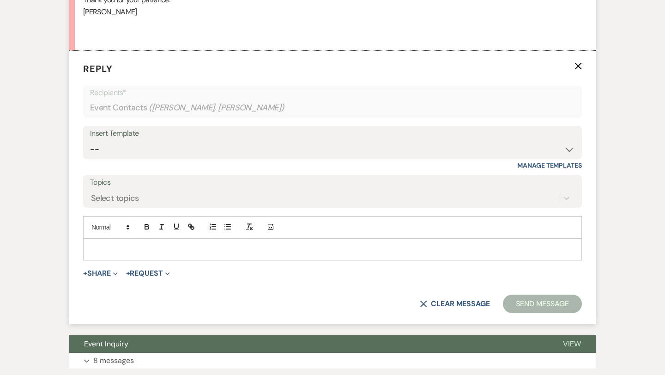
click at [117, 251] on p at bounding box center [332, 249] width 484 height 10
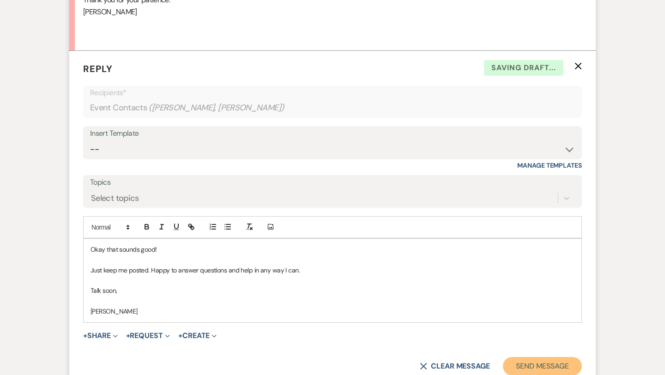
click at [514, 363] on button "Send Message" at bounding box center [542, 366] width 79 height 18
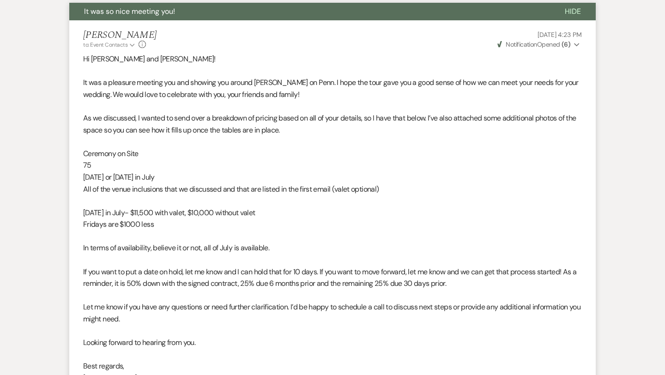
scroll to position [0, 0]
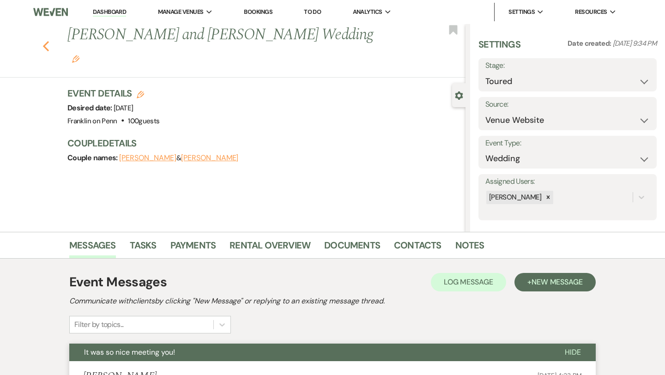
click at [47, 41] on icon "Previous" at bounding box center [45, 46] width 7 height 11
select select "5"
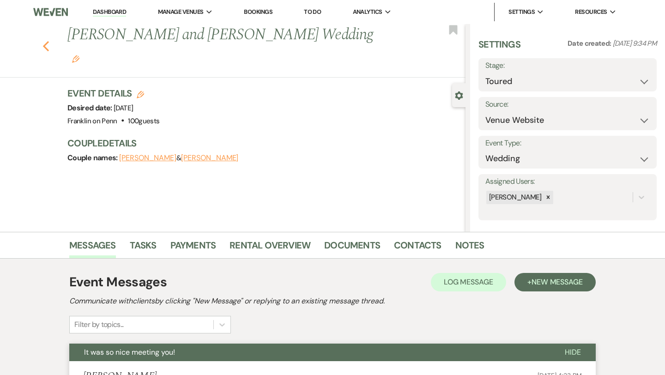
select select "5"
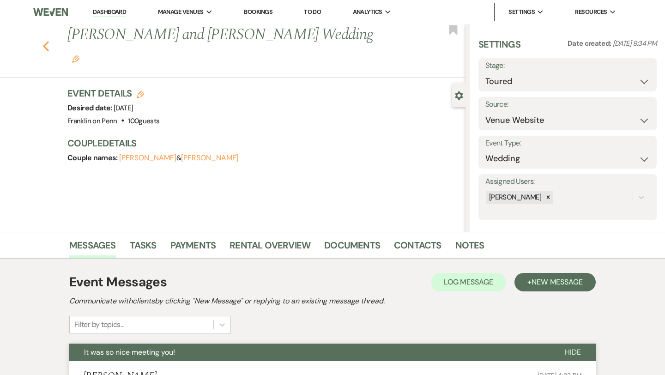
select select "5"
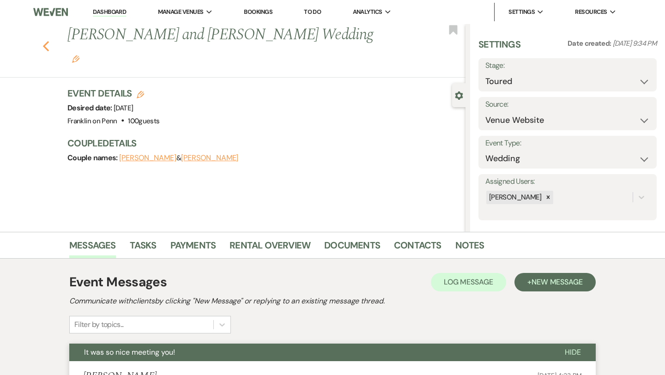
select select "5"
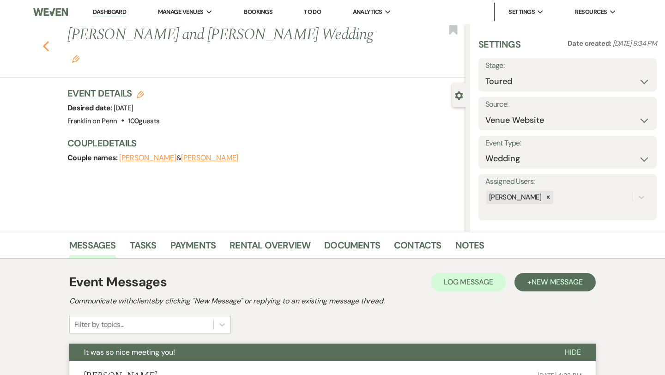
select select "5"
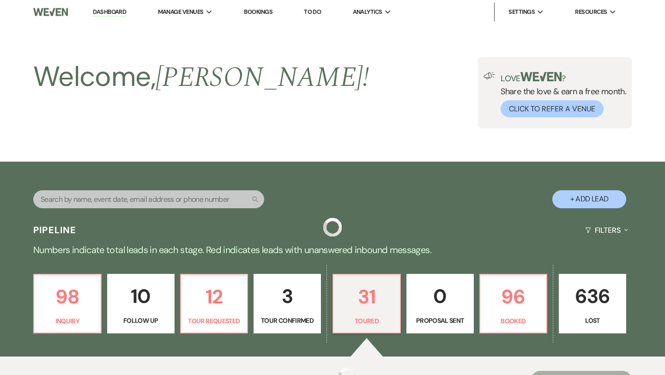
scroll to position [266, 0]
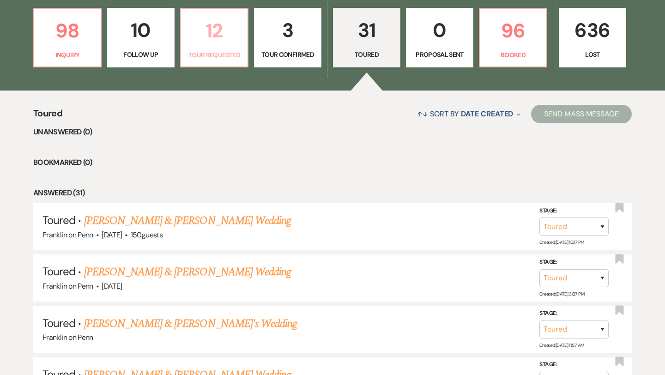
click at [211, 24] on p "12" at bounding box center [213, 30] width 55 height 31
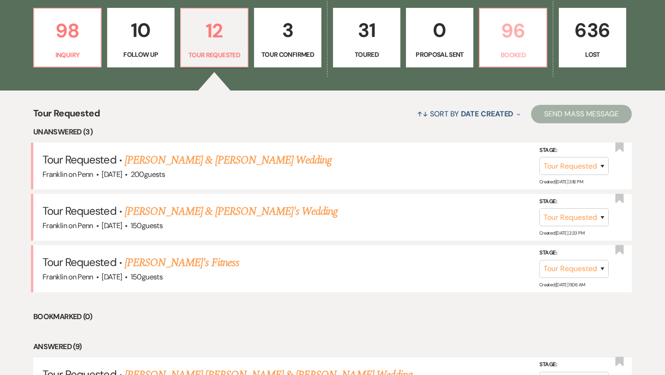
click at [516, 32] on p "96" at bounding box center [512, 30] width 55 height 31
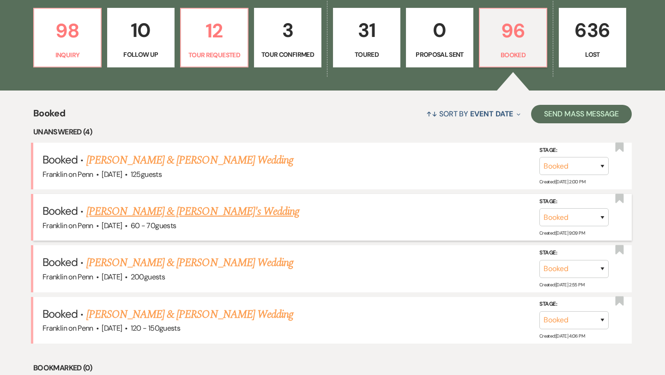
click at [213, 213] on link "[PERSON_NAME] & [PERSON_NAME]'s Wedding" at bounding box center [192, 211] width 213 height 17
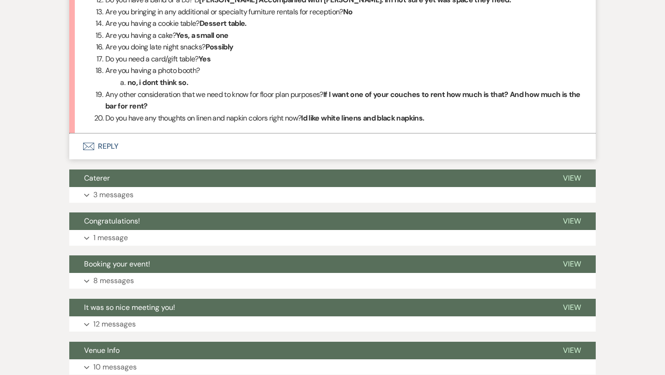
scroll to position [1108, 0]
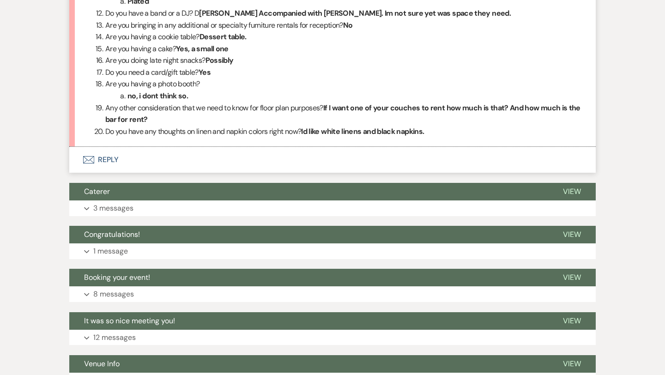
click at [114, 160] on button "Envelope Reply" at bounding box center [332, 160] width 526 height 26
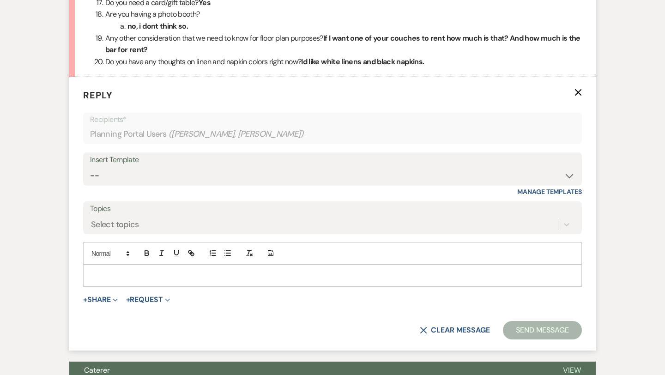
scroll to position [1204, 0]
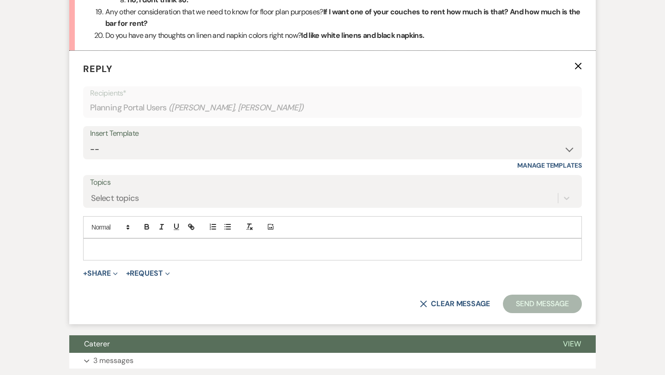
click at [101, 249] on p at bounding box center [332, 249] width 484 height 10
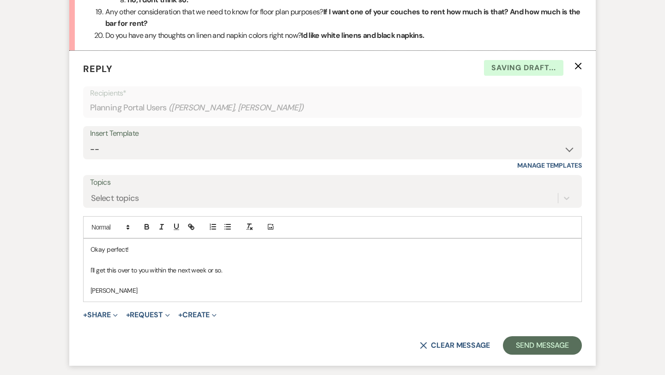
click at [245, 269] on p "I'll get this over to you within the next week or so." at bounding box center [332, 270] width 484 height 10
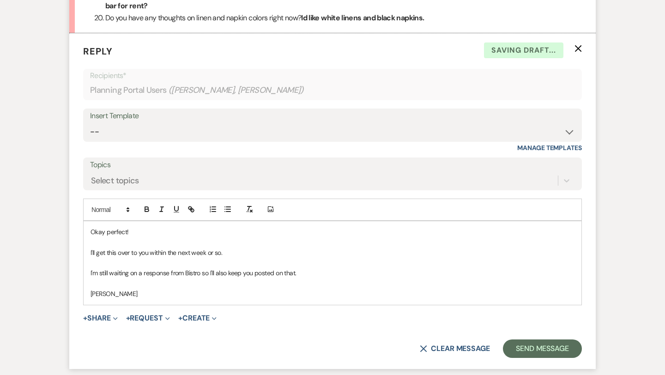
scroll to position [1225, 0]
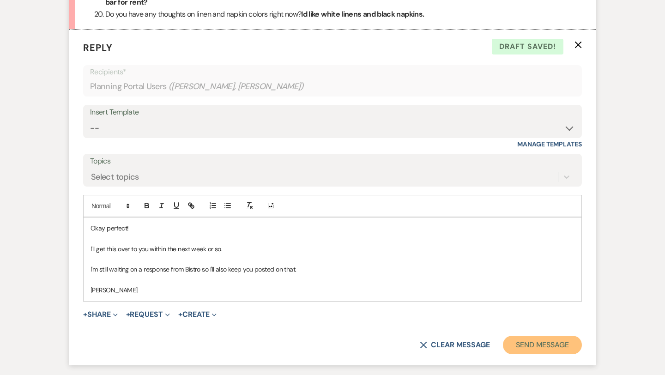
click at [522, 342] on button "Send Message" at bounding box center [542, 345] width 79 height 18
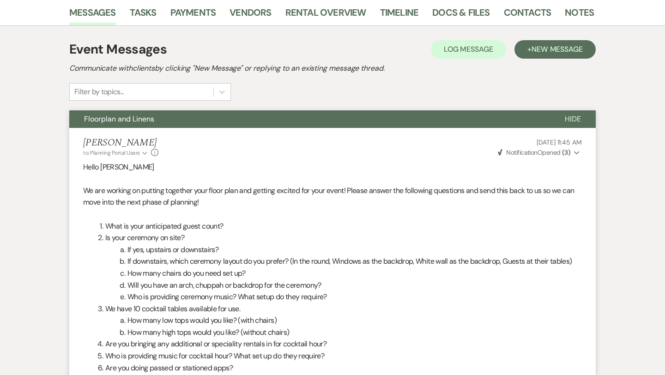
scroll to position [0, 0]
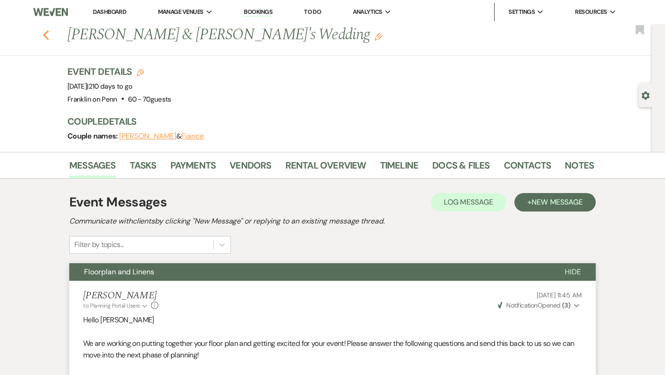
click at [46, 34] on use "button" at bounding box center [46, 35] width 6 height 10
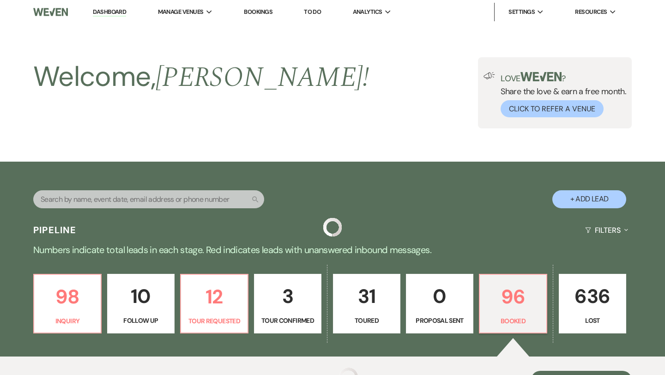
scroll to position [266, 0]
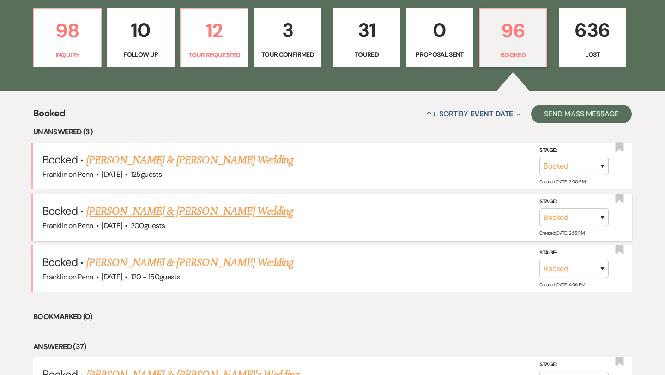
click at [214, 213] on link "[PERSON_NAME] & [PERSON_NAME] Wedding" at bounding box center [189, 211] width 207 height 17
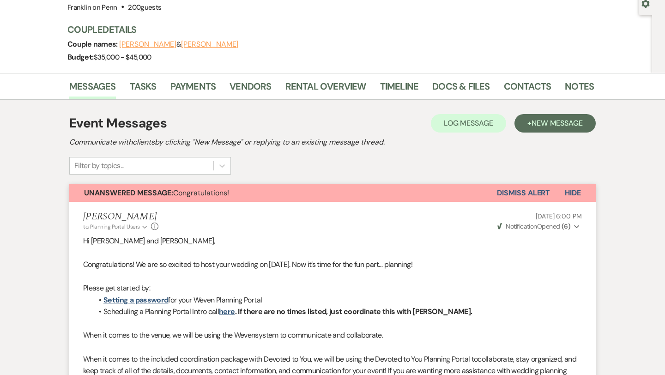
scroll to position [84, 0]
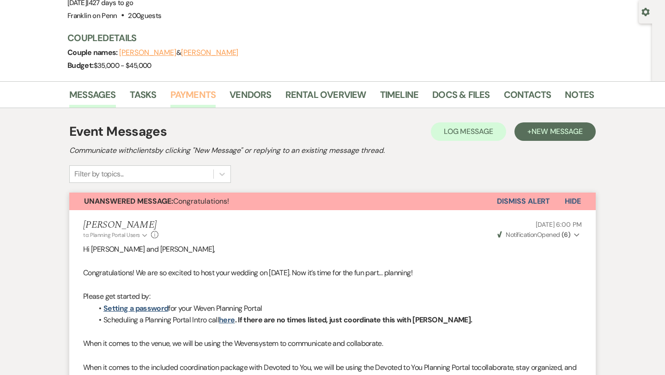
click at [194, 95] on link "Payments" at bounding box center [193, 97] width 46 height 20
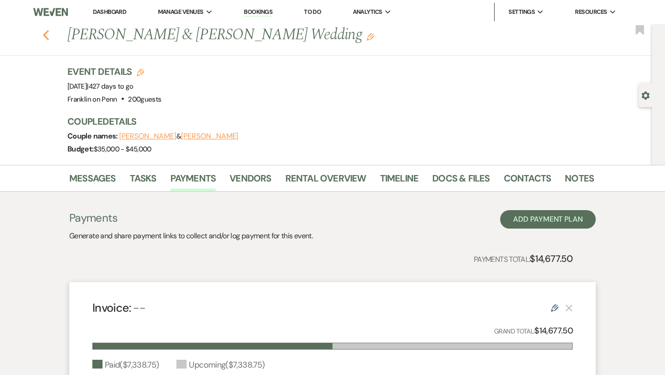
click at [46, 38] on use "button" at bounding box center [46, 35] width 6 height 10
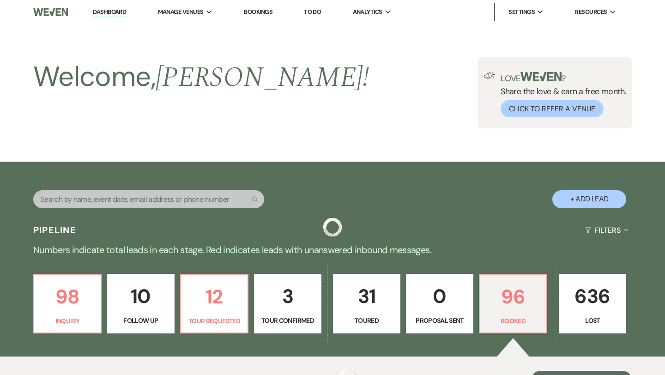
scroll to position [266, 0]
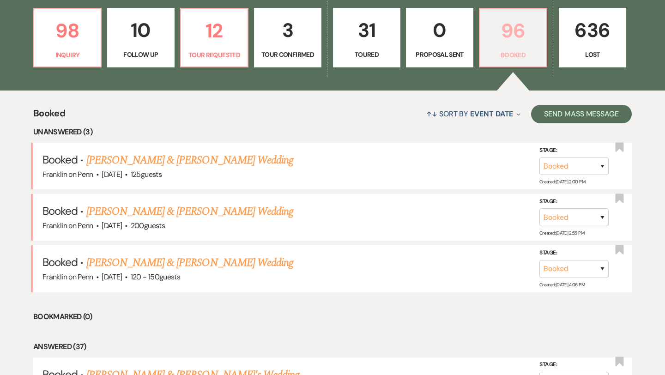
click at [515, 36] on p "96" at bounding box center [512, 30] width 55 height 31
